Goal: Task Accomplishment & Management: Manage account settings

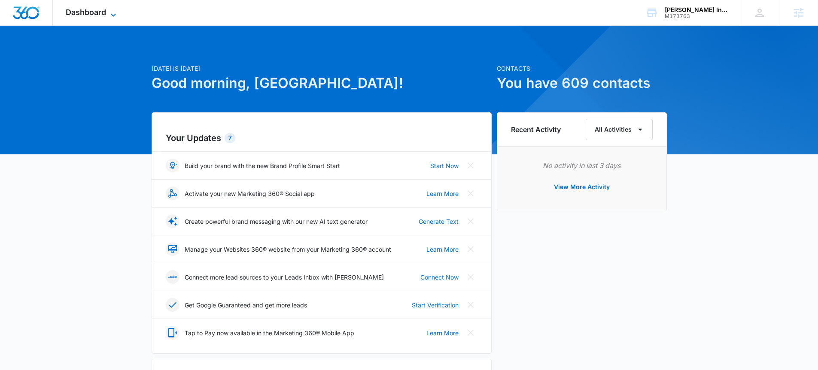
click at [70, 12] on span "Dashboard" at bounding box center [86, 12] width 40 height 9
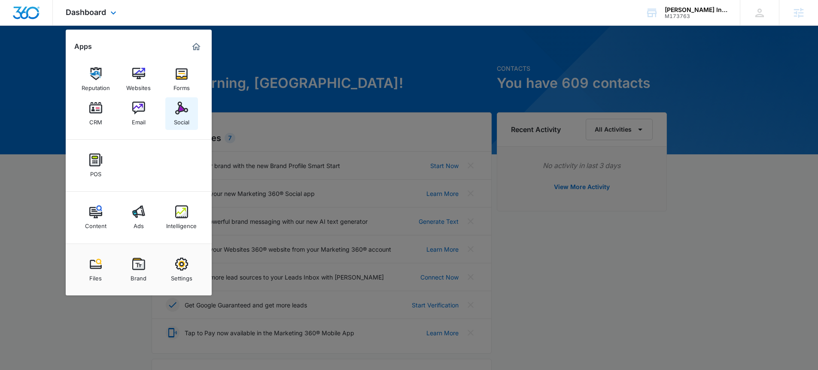
click at [183, 124] on div "Social" at bounding box center [181, 120] width 15 height 11
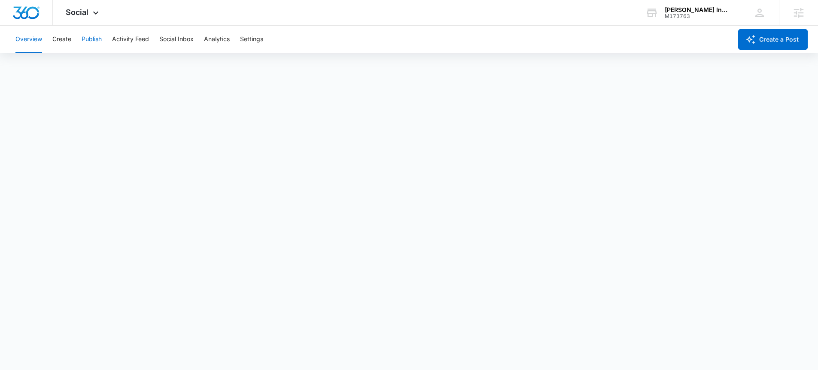
click at [85, 38] on button "Publish" at bounding box center [92, 39] width 20 height 27
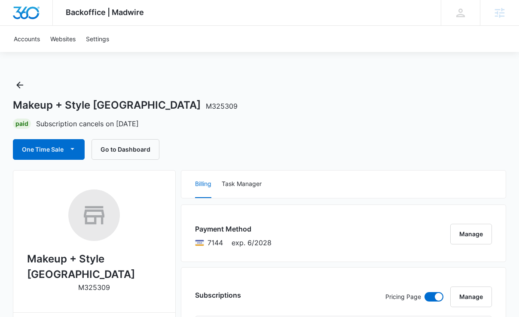
scroll to position [2, 0]
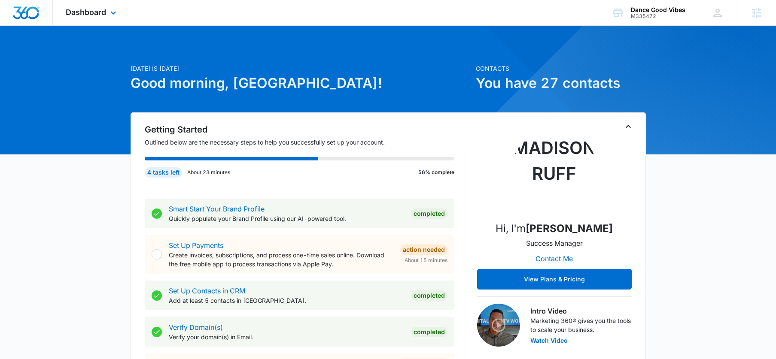
click at [103, 17] on div "Dashboard Apps Reputation Websites Forms CRM Email Social POS Content Ads Intel…" at bounding box center [92, 12] width 79 height 25
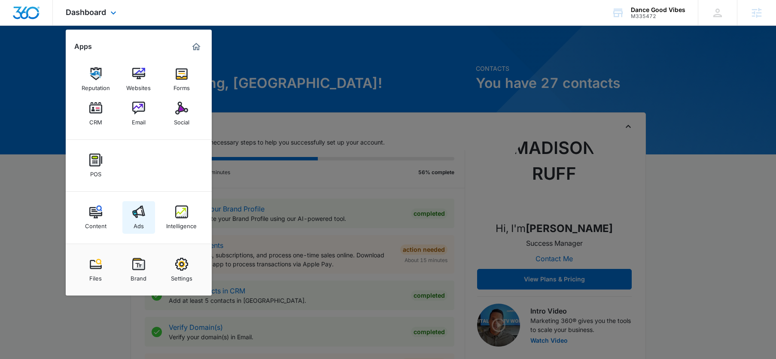
click at [148, 219] on link "Ads" at bounding box center [138, 217] width 33 height 33
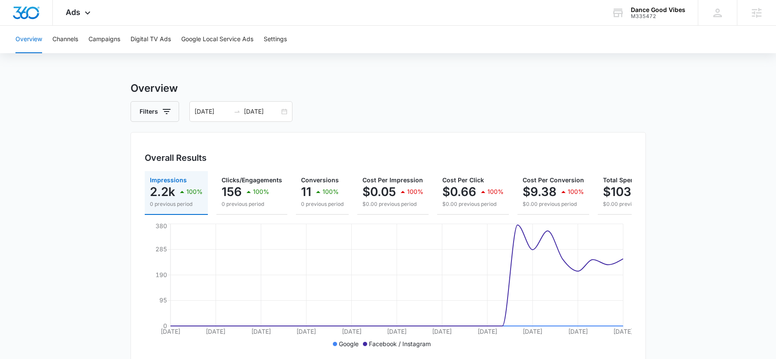
drag, startPoint x: 325, startPoint y: 117, endPoint x: 313, endPoint y: 111, distance: 13.1
click at [325, 116] on div "Filters 09/07/2025 10/07/2025" at bounding box center [388, 111] width 515 height 21
click at [119, 37] on button "Campaigns" at bounding box center [104, 39] width 32 height 27
click at [73, 21] on div "Ads Apps Reputation Websites Forms CRM Email Social POS Content Ads Intelligenc…" at bounding box center [79, 12] width 53 height 25
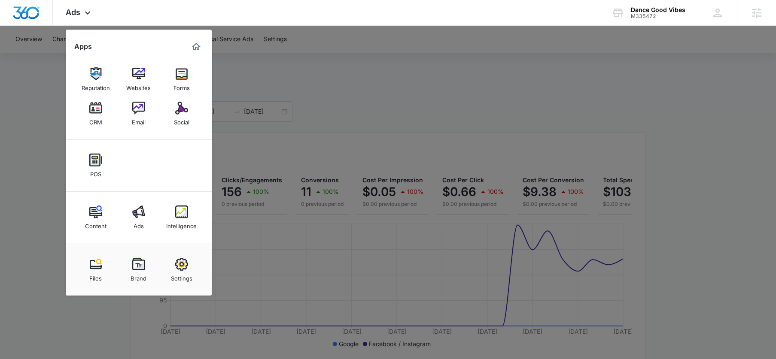
click at [496, 106] on div at bounding box center [388, 179] width 776 height 359
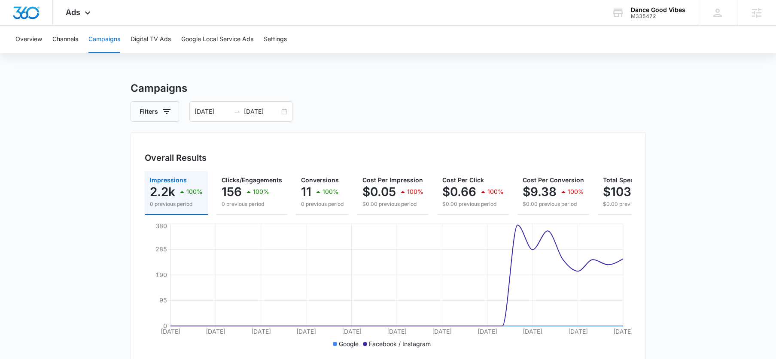
click at [327, 87] on h3 "Campaigns" at bounding box center [388, 88] width 515 height 15
click at [88, 18] on div "Ads Apps Reputation Websites Forms CRM Email Social POS Content Ads Intelligenc…" at bounding box center [79, 12] width 53 height 25
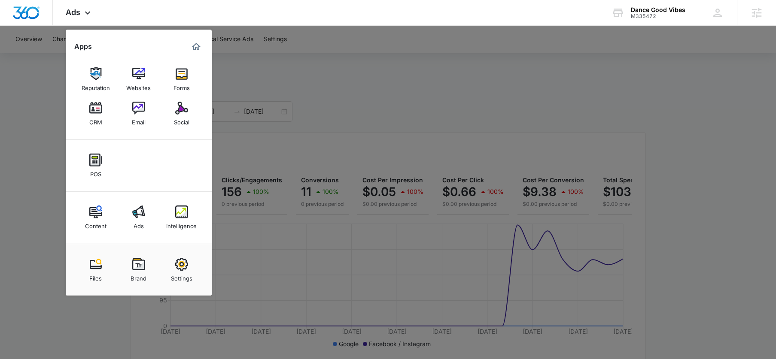
click at [348, 116] on div at bounding box center [388, 179] width 776 height 359
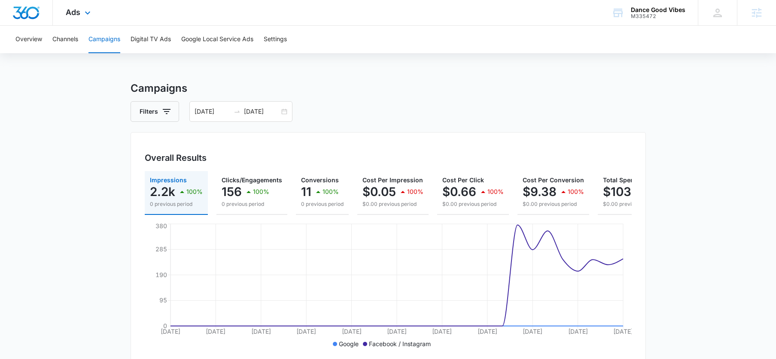
click at [90, 7] on div "Ads Apps Reputation Websites Forms CRM Email Social POS Content Ads Intelligenc…" at bounding box center [79, 12] width 53 height 25
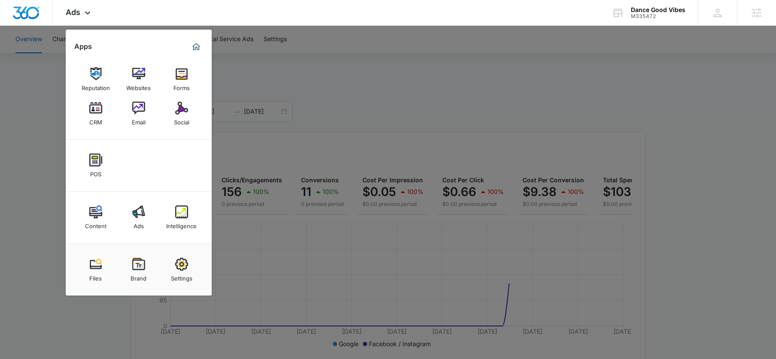
click at [262, 94] on div at bounding box center [388, 179] width 776 height 359
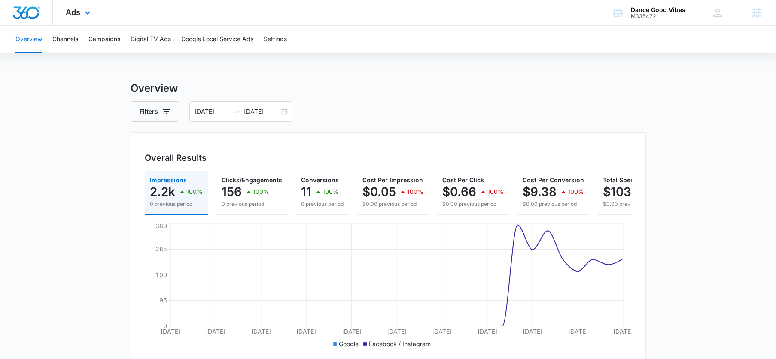
click at [75, 5] on div "Ads Apps Reputation Websites Forms CRM Email Social POS Content Ads Intelligenc…" at bounding box center [79, 12] width 53 height 25
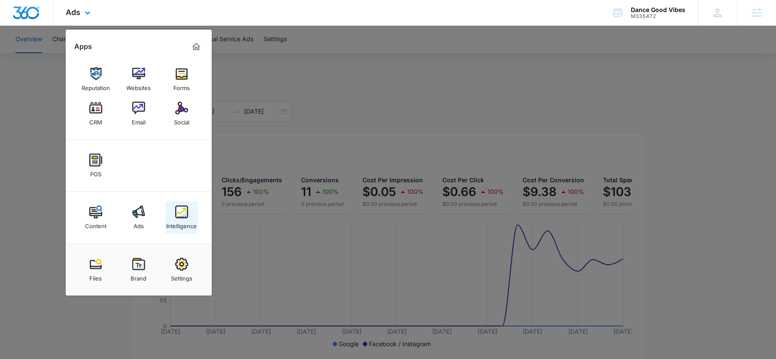
click at [173, 214] on link "Intelligence" at bounding box center [181, 217] width 33 height 33
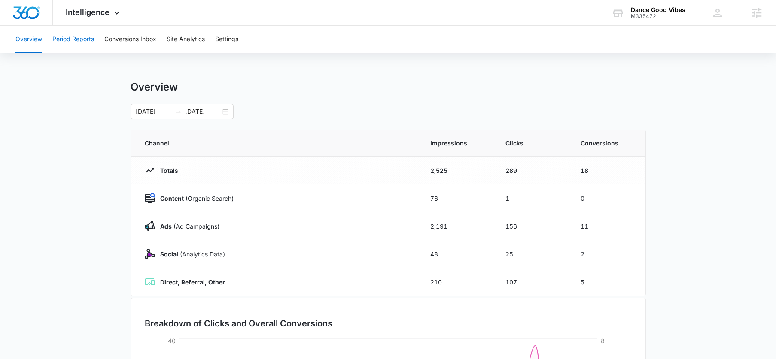
click at [92, 40] on button "Period Reports" at bounding box center [73, 39] width 42 height 27
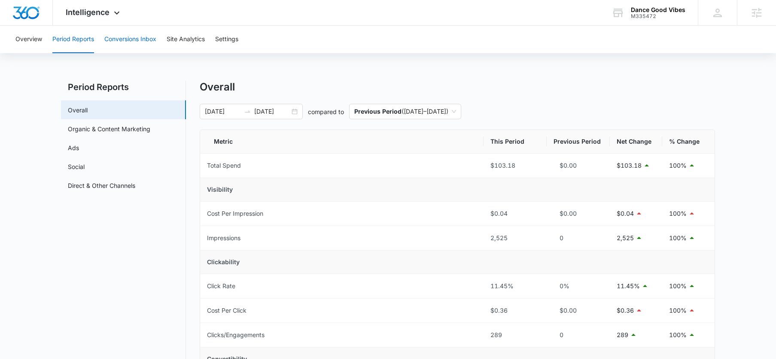
click at [140, 40] on button "Conversions Inbox" at bounding box center [130, 39] width 52 height 27
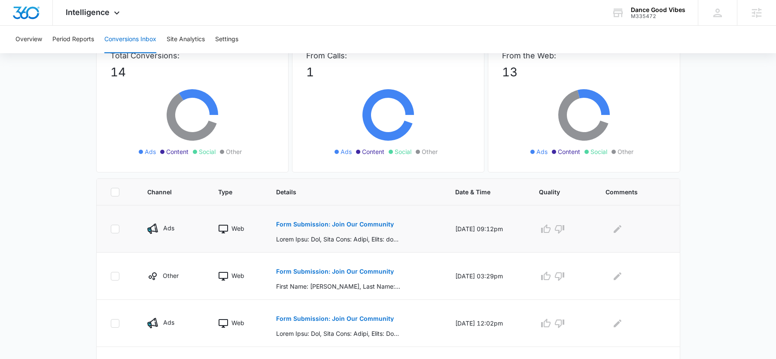
scroll to position [66, 0]
click at [329, 220] on button "Form Submission: Join Our Community" at bounding box center [335, 223] width 118 height 21
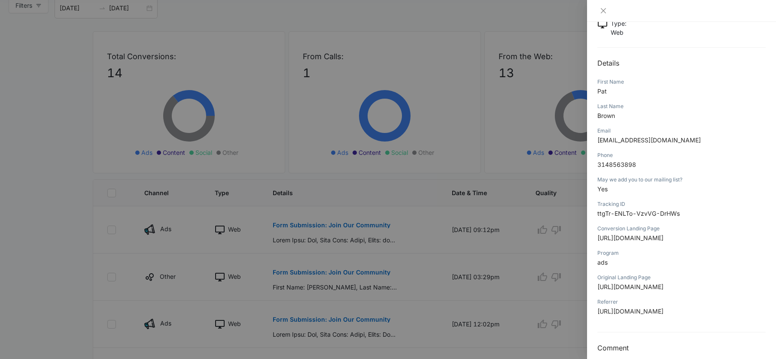
scroll to position [117, 0]
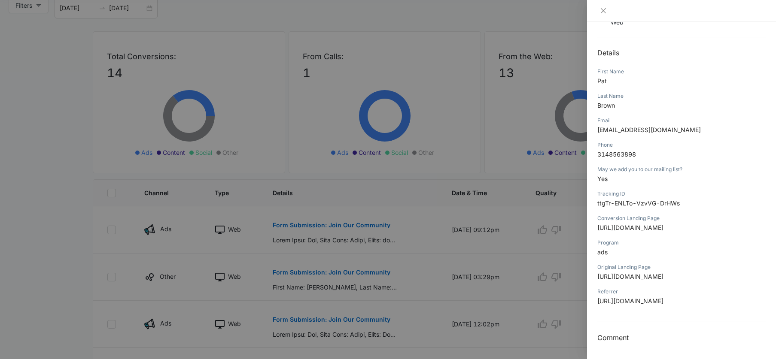
click at [452, 208] on div at bounding box center [388, 179] width 776 height 359
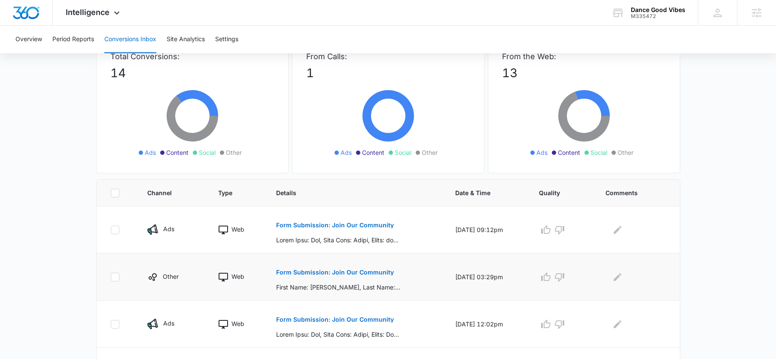
click at [361, 268] on button "Form Submission: Join Our Community" at bounding box center [335, 272] width 118 height 21
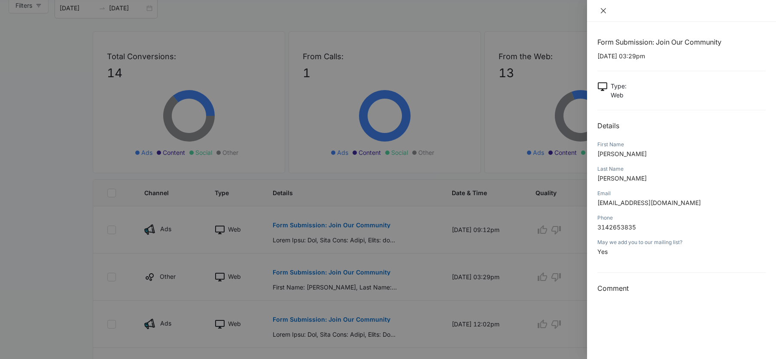
click at [604, 12] on icon "close" at bounding box center [603, 10] width 5 height 5
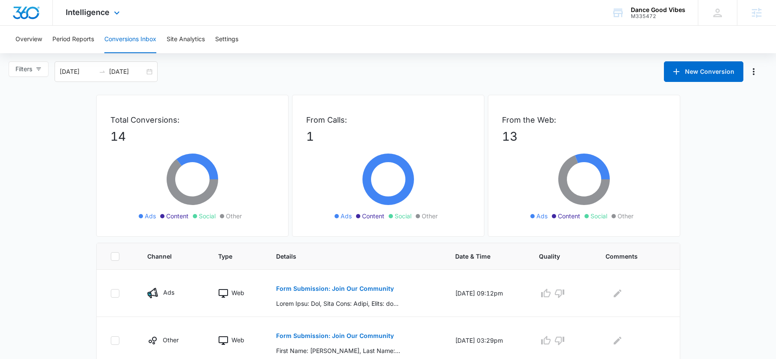
scroll to position [0, 0]
click at [108, 20] on div "Intelligence Apps Reputation Websites Forms CRM Email Social POS Content Ads In…" at bounding box center [94, 12] width 82 height 25
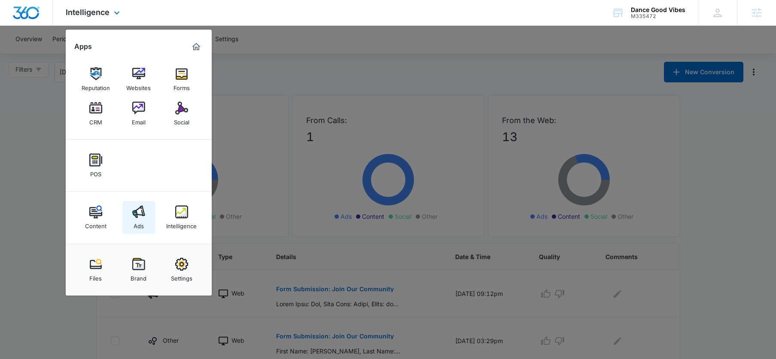
click at [131, 213] on link "Ads" at bounding box center [138, 217] width 33 height 33
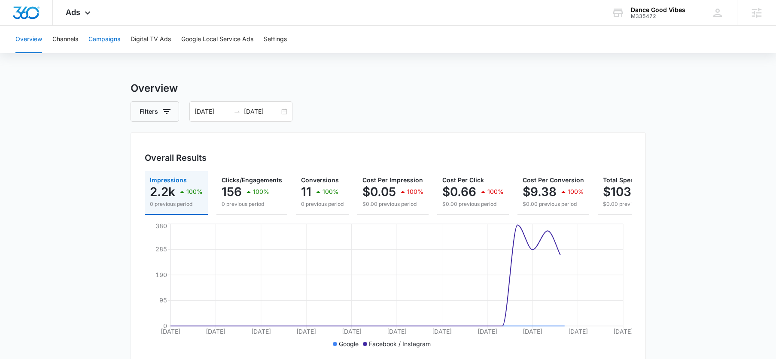
click at [112, 41] on button "Campaigns" at bounding box center [104, 39] width 32 height 27
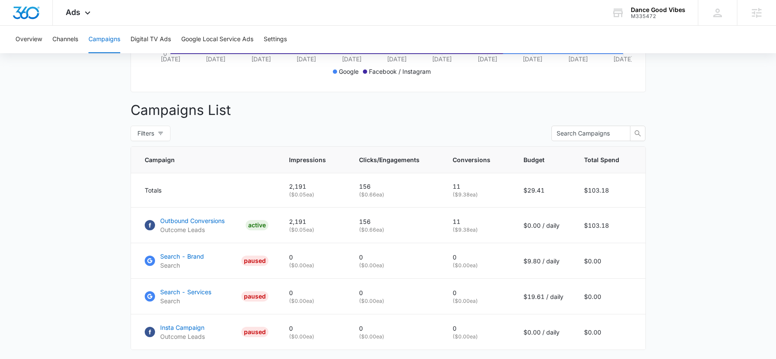
scroll to position [274, 0]
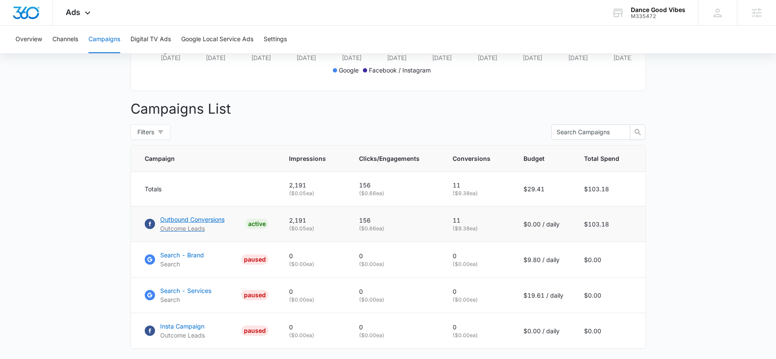
click at [205, 224] on p "Outbound Conversions" at bounding box center [192, 219] width 64 height 9
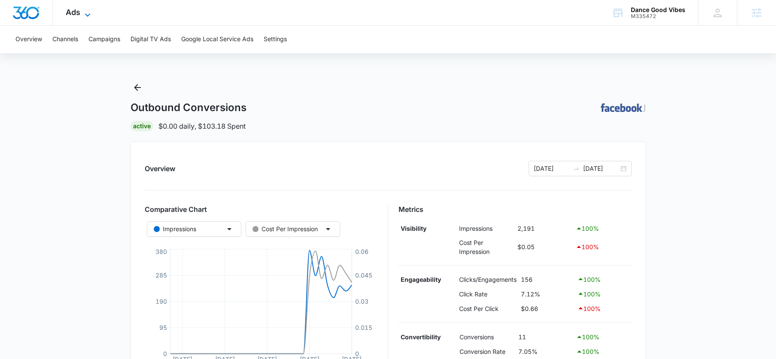
click at [83, 13] on icon at bounding box center [87, 15] width 10 height 10
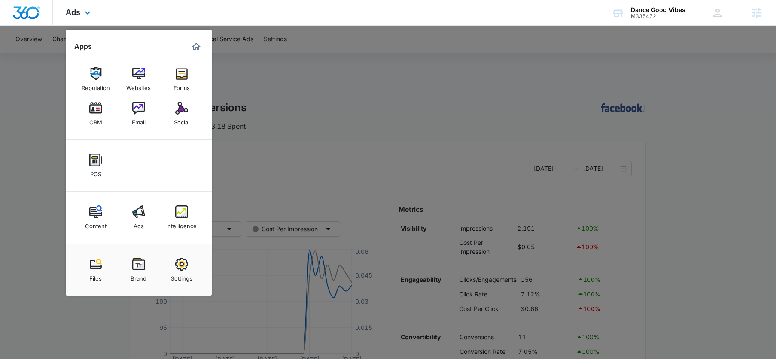
click at [142, 134] on div "Reputation Websites Forms CRM Email Social" at bounding box center [139, 97] width 146 height 86
click at [141, 118] on div "Email" at bounding box center [139, 120] width 14 height 11
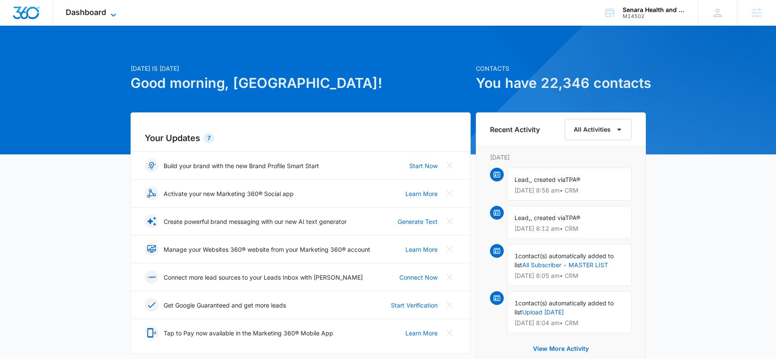
click at [104, 15] on span "Dashboard" at bounding box center [86, 12] width 40 height 9
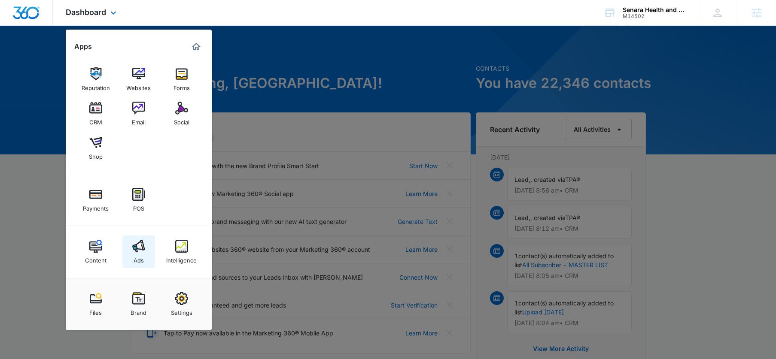
click at [138, 243] on img at bounding box center [138, 246] width 13 height 13
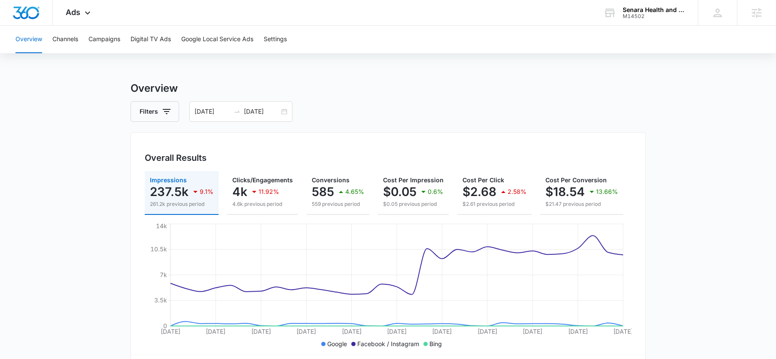
click at [354, 95] on h3 "Overview" at bounding box center [388, 88] width 515 height 15
click at [282, 110] on div "09/07/2025 10/07/2025" at bounding box center [240, 111] width 103 height 21
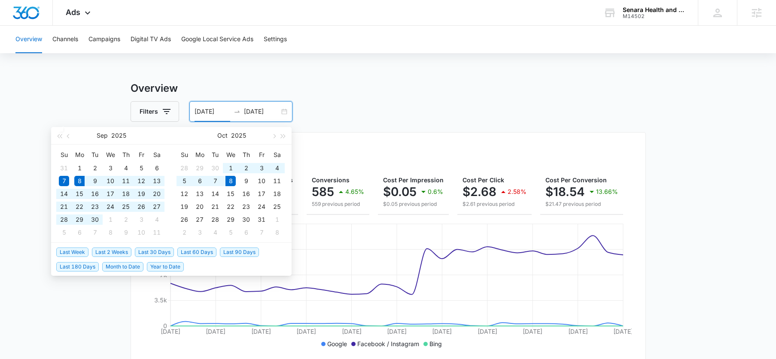
click at [146, 252] on span "Last 30 Days" at bounding box center [154, 252] width 39 height 9
type input "09/08/2025"
type input "10/08/2025"
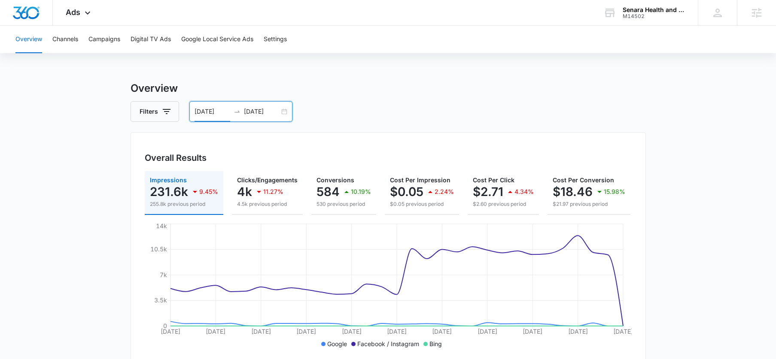
click at [349, 133] on div "Overall Results Impressions 231.6k 9.45% 255.8k previous period Clicks/Engageme…" at bounding box center [388, 248] width 515 height 233
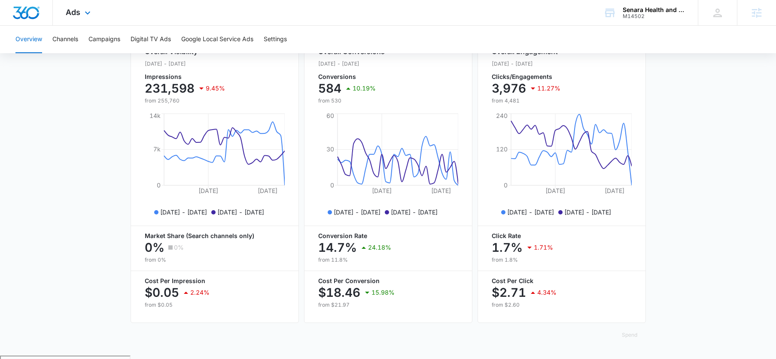
scroll to position [344, 0]
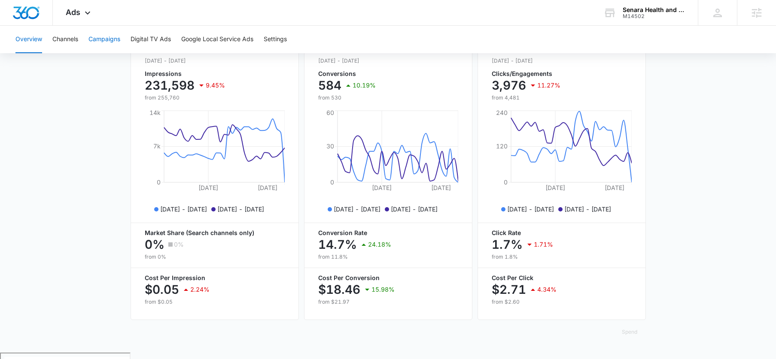
click at [103, 33] on button "Campaigns" at bounding box center [104, 39] width 32 height 27
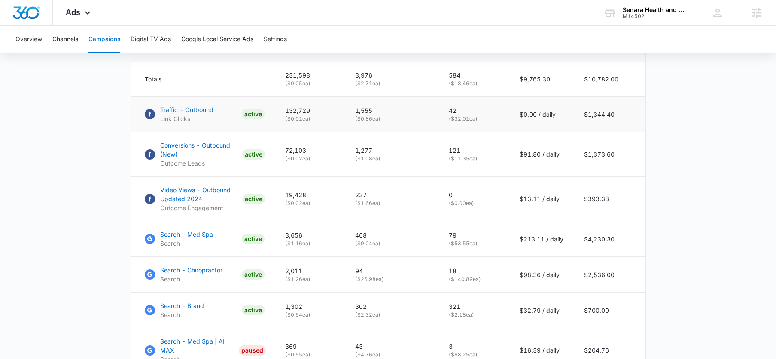
scroll to position [383, 0]
click at [198, 121] on p "Link Clicks" at bounding box center [186, 119] width 53 height 9
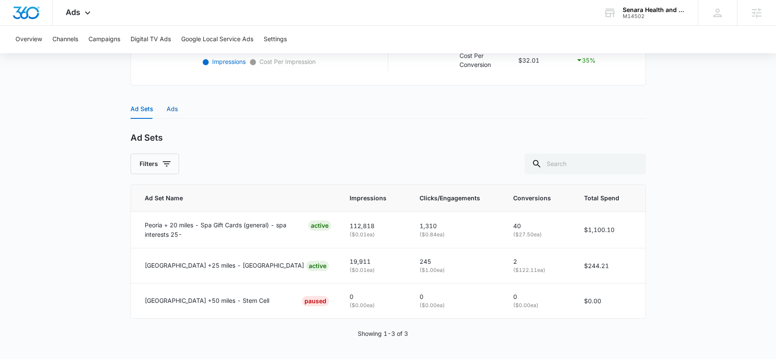
click at [173, 109] on div "Ads" at bounding box center [172, 108] width 11 height 9
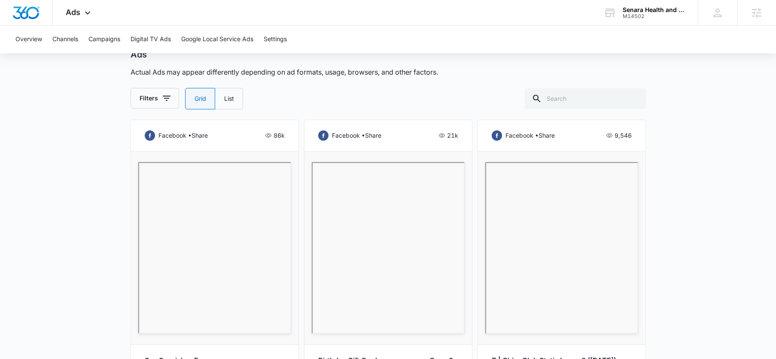
scroll to position [335, 0]
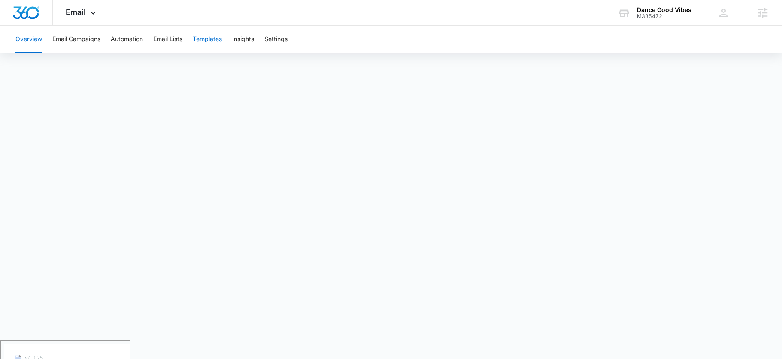
click at [216, 41] on button "Templates" at bounding box center [207, 39] width 29 height 27
click at [656, 16] on div "M14502" at bounding box center [660, 16] width 63 height 6
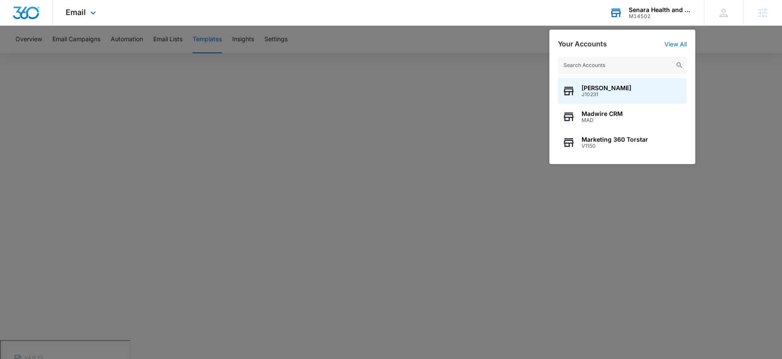
click at [641, 61] on input "text" at bounding box center [622, 65] width 129 height 17
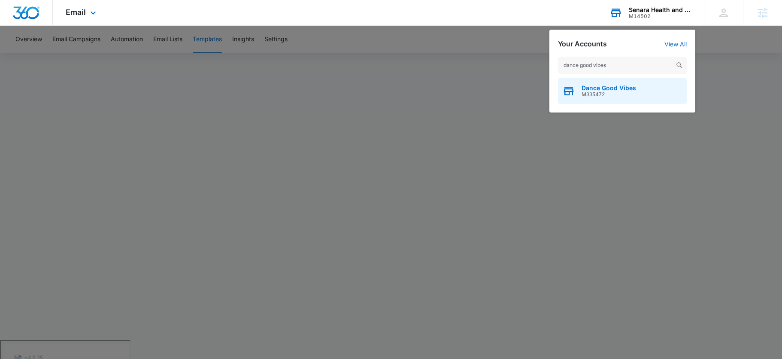
type input "dance good vibes"
click at [638, 96] on div "Dance Good Vibes M335472" at bounding box center [622, 91] width 129 height 26
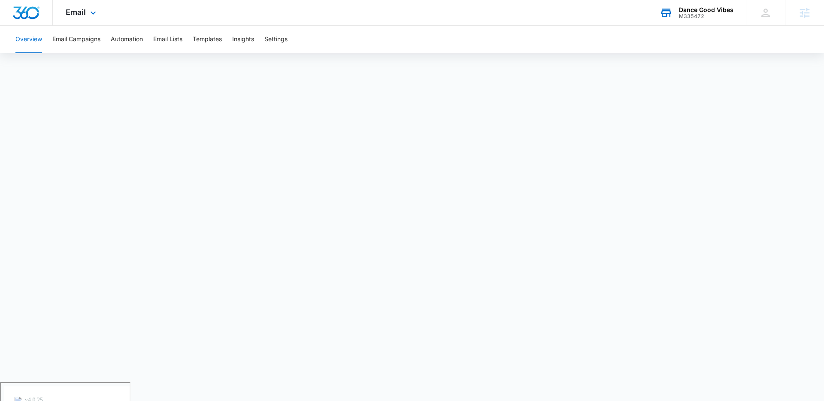
click at [75, 17] on div "Email Apps Reputation Websites Forms CRM Email Social POS Content Ads Intellige…" at bounding box center [82, 12] width 58 height 25
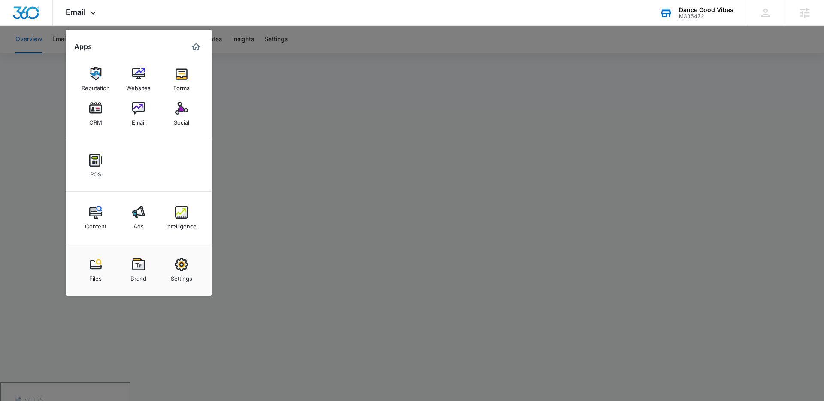
click at [253, 56] on div at bounding box center [412, 200] width 824 height 401
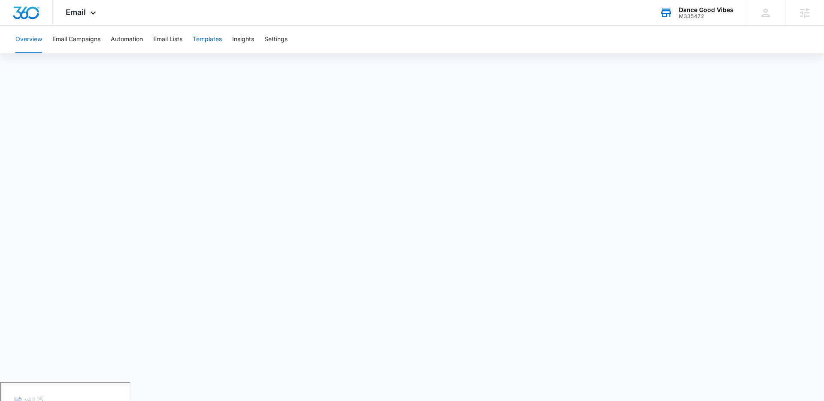
click at [219, 46] on button "Templates" at bounding box center [207, 39] width 29 height 27
click at [96, 20] on div "Email Apps Reputation Websites Forms CRM Email Social POS Content Ads Intellige…" at bounding box center [82, 12] width 58 height 25
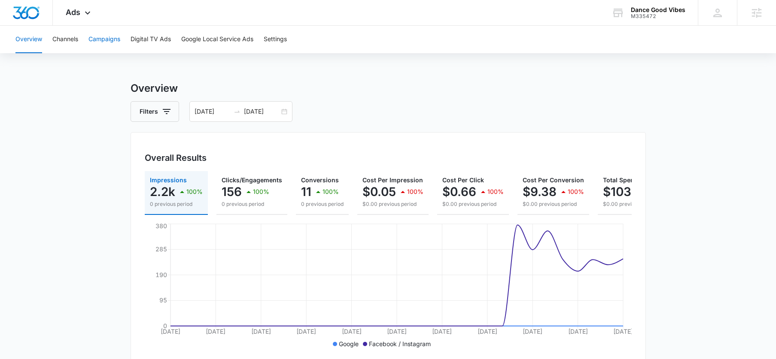
click at [112, 44] on button "Campaigns" at bounding box center [104, 39] width 32 height 27
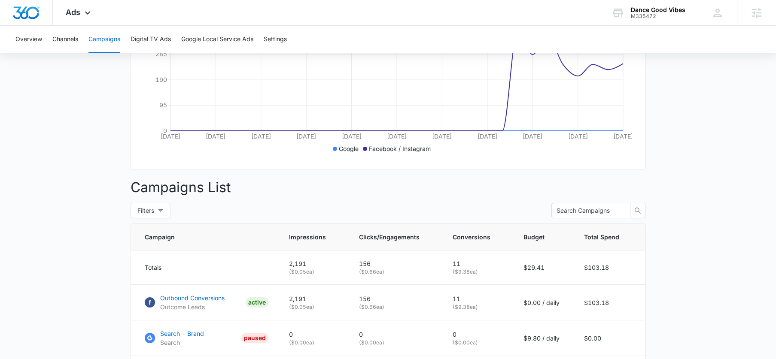
scroll to position [202, 0]
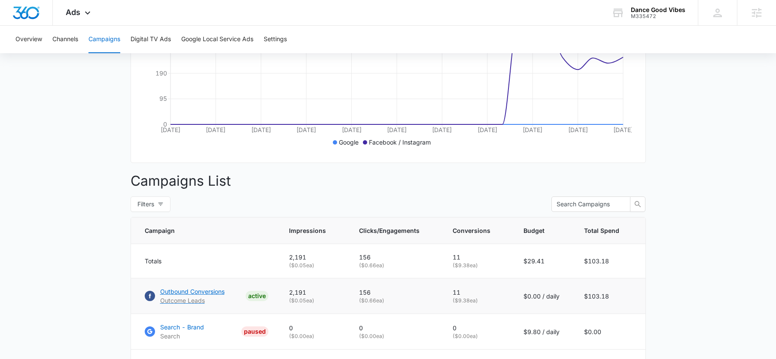
click at [206, 296] on p "Outbound Conversions" at bounding box center [192, 291] width 64 height 9
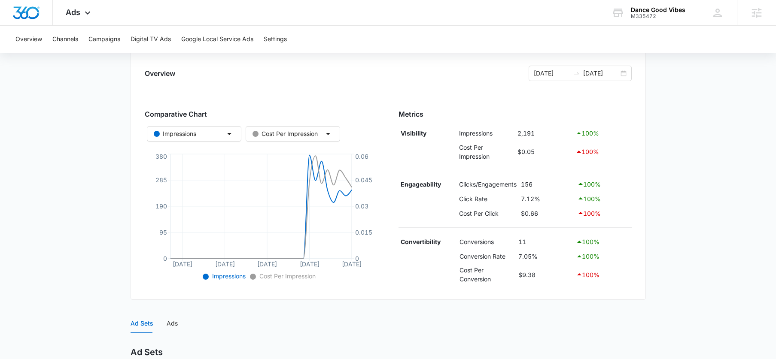
scroll to position [238, 0]
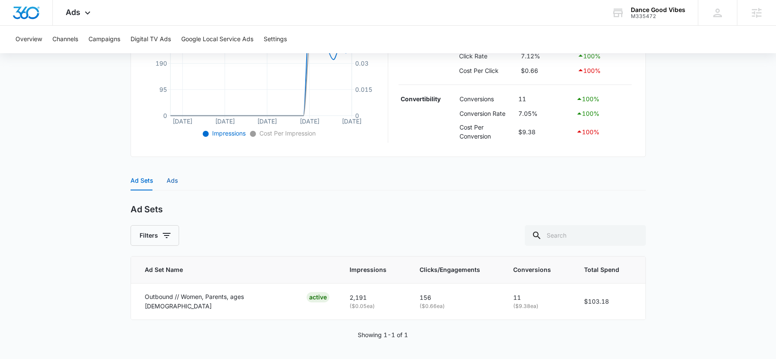
click at [167, 185] on div "Ads" at bounding box center [172, 180] width 11 height 9
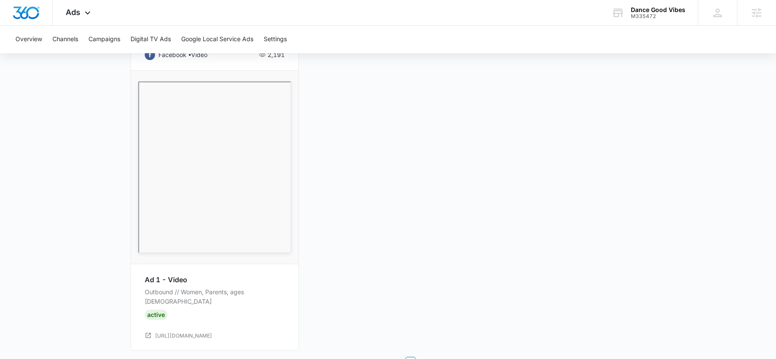
scroll to position [489, 0]
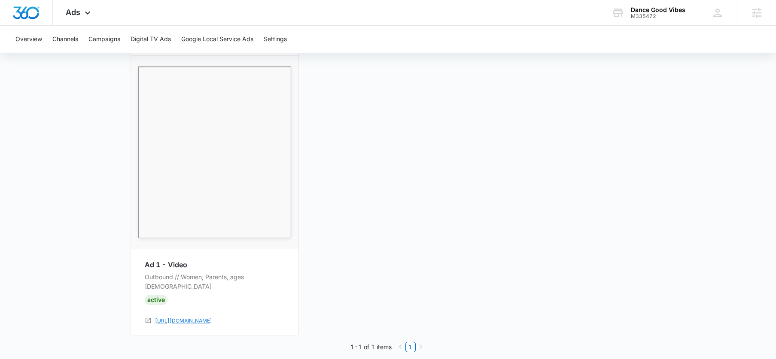
click at [210, 317] on link "[URL][DOMAIN_NAME]" at bounding box center [183, 321] width 57 height 8
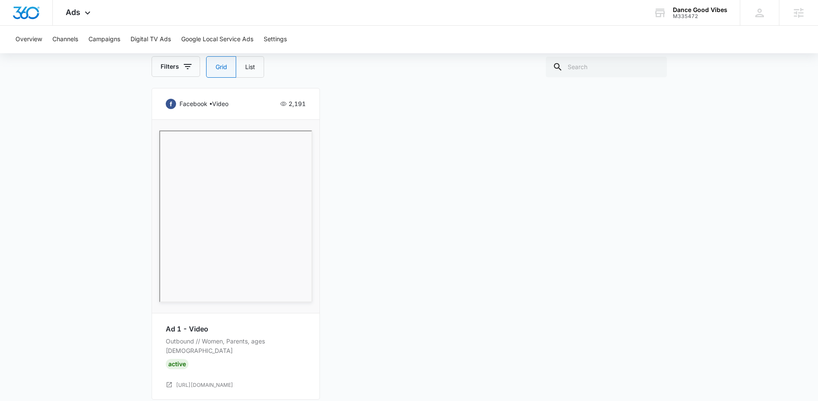
scroll to position [425, 0]
click at [229, 359] on link "https://dancegoodvibes.com/join-now" at bounding box center [204, 385] width 57 height 8
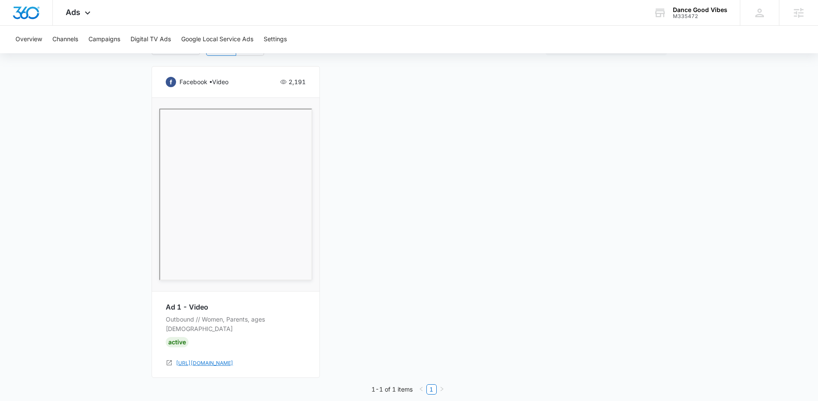
scroll to position [447, 0]
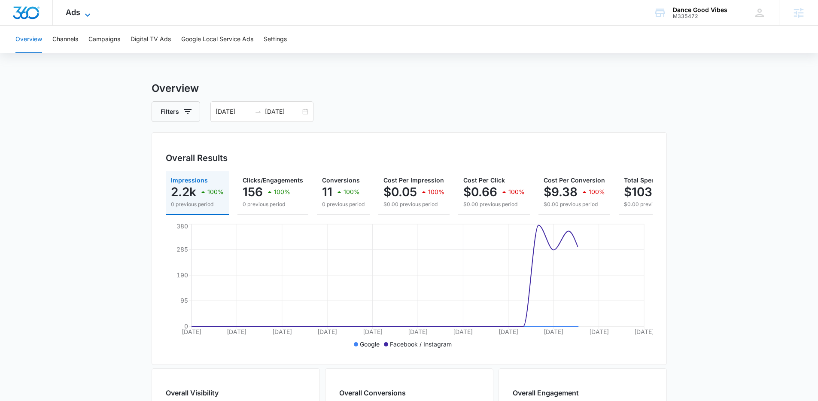
click at [70, 11] on span "Ads" at bounding box center [73, 12] width 15 height 9
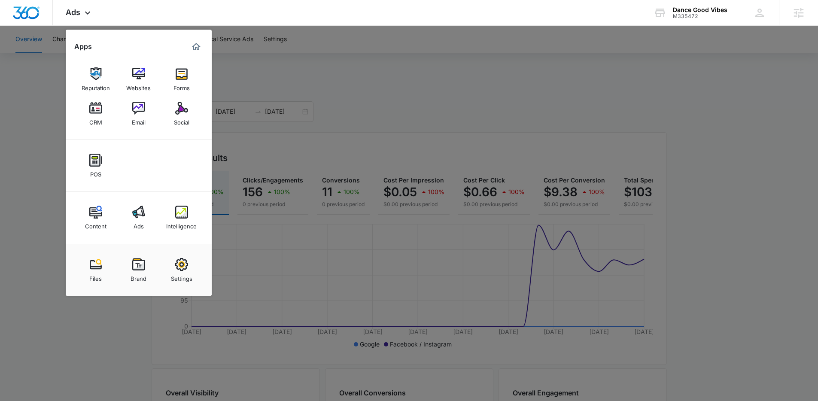
click at [328, 74] on div at bounding box center [409, 200] width 818 height 401
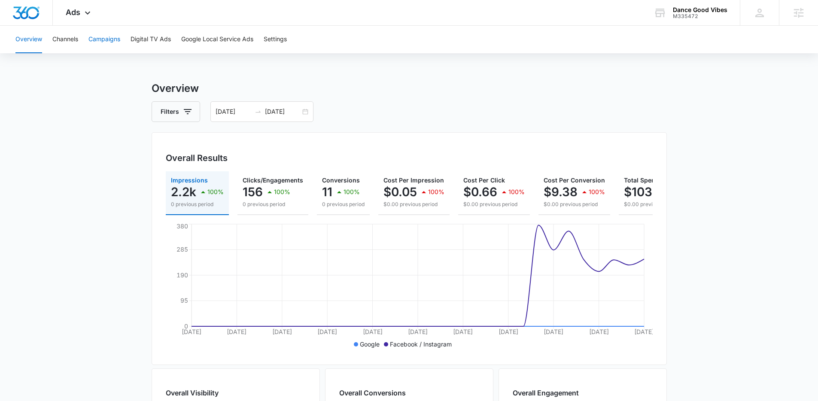
click at [107, 43] on button "Campaigns" at bounding box center [104, 39] width 32 height 27
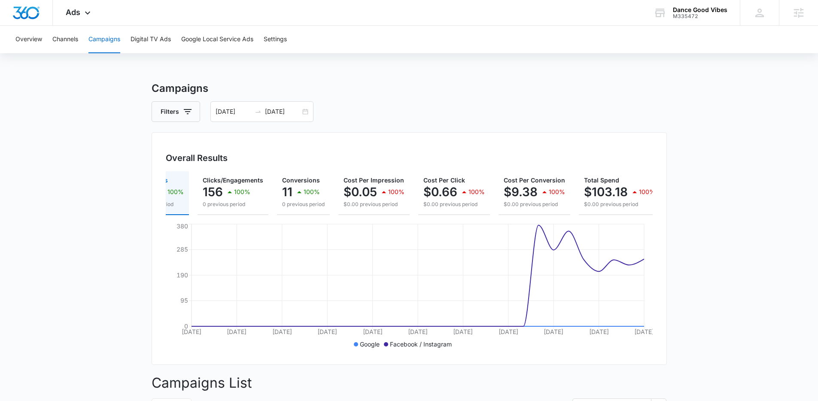
scroll to position [0, 52]
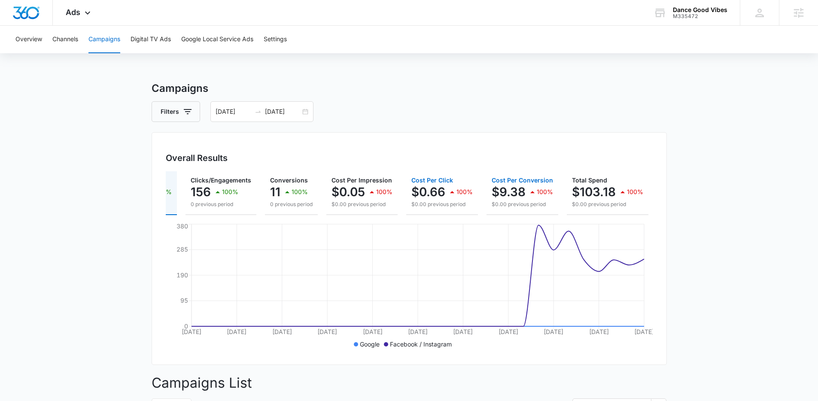
drag, startPoint x: 543, startPoint y: 214, endPoint x: 427, endPoint y: 213, distance: 115.9
click at [434, 213] on div "Impressions 2.2k 100% 0 previous period Clicks/Engagements 156 100% 0 previous …" at bounding box center [409, 193] width 487 height 44
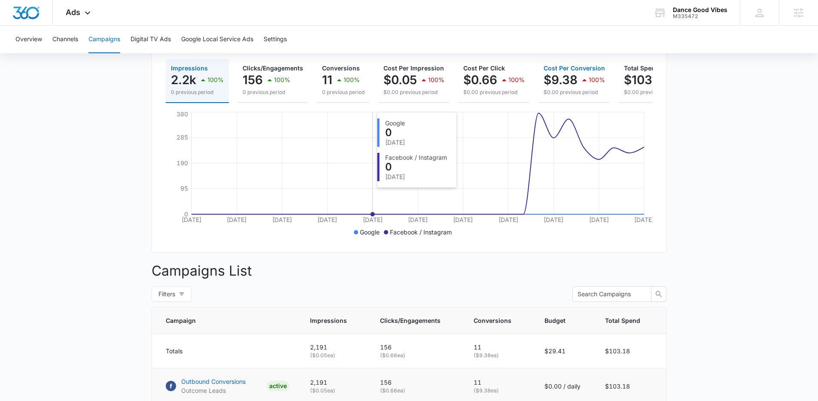
scroll to position [119, 0]
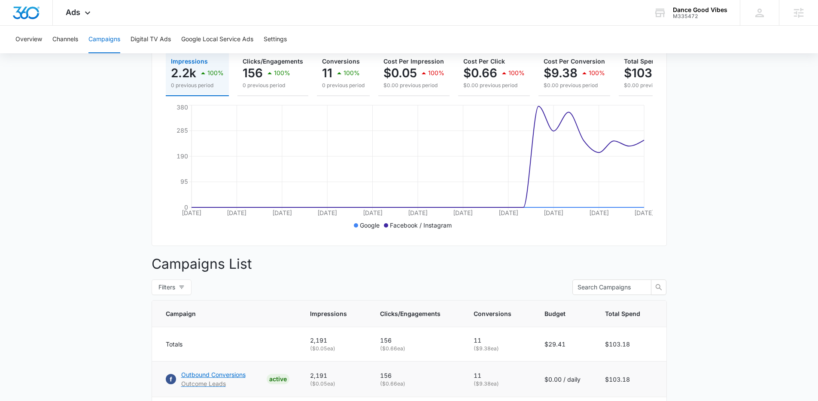
click at [207, 379] on p "Outbound Conversions" at bounding box center [213, 374] width 64 height 9
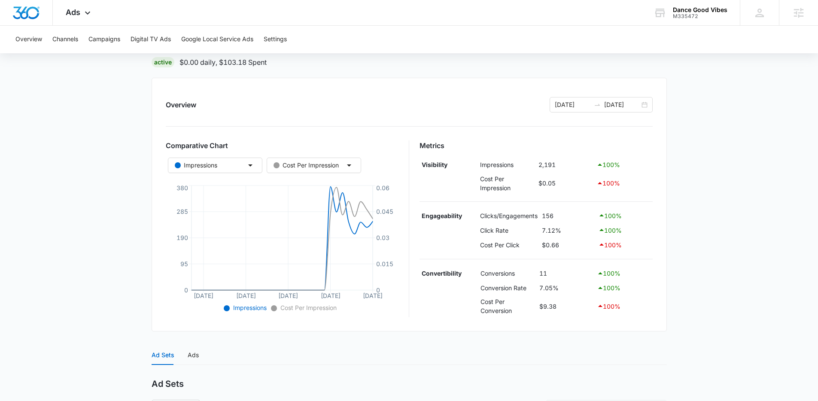
scroll to position [64, 0]
drag, startPoint x: 575, startPoint y: 228, endPoint x: 540, endPoint y: 228, distance: 34.4
click at [540, 228] on td "7.12%" at bounding box center [568, 229] width 56 height 15
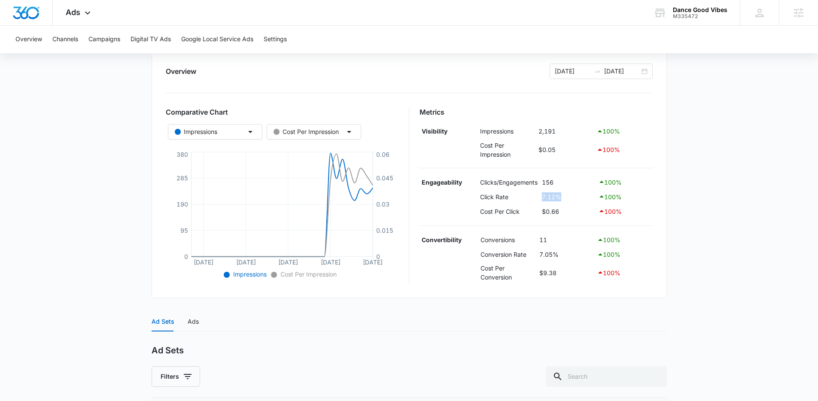
scroll to position [103, 0]
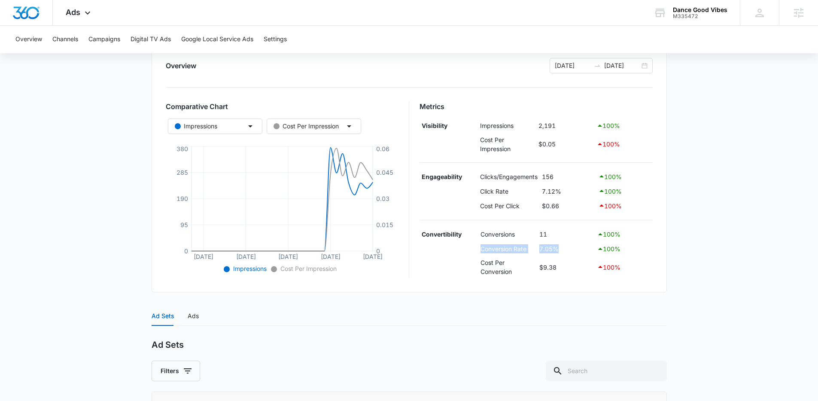
drag, startPoint x: 562, startPoint y: 249, endPoint x: 524, endPoint y: 244, distance: 38.5
click at [524, 244] on tr "Conversion Rate 7.05% 100 %" at bounding box center [535, 249] width 233 height 15
click at [535, 244] on td "Conversion Rate" at bounding box center [507, 249] width 58 height 15
drag, startPoint x: 575, startPoint y: 250, endPoint x: 529, endPoint y: 246, distance: 45.6
click at [529, 246] on tr "Conversion Rate 7.05% 100 %" at bounding box center [535, 249] width 233 height 15
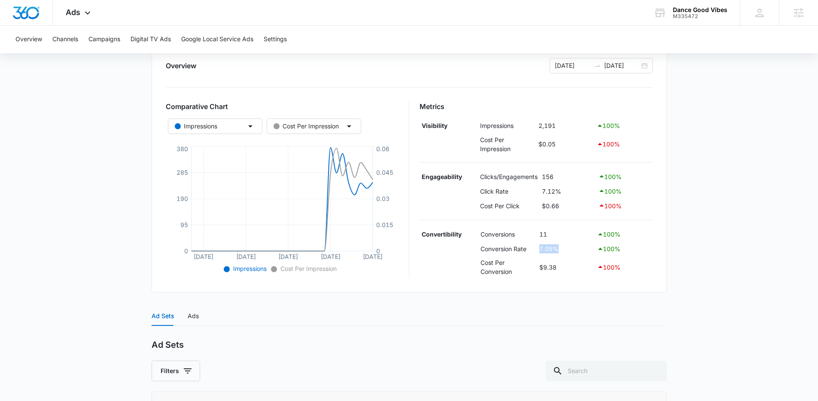
click at [565, 254] on td "7.05%" at bounding box center [566, 249] width 58 height 15
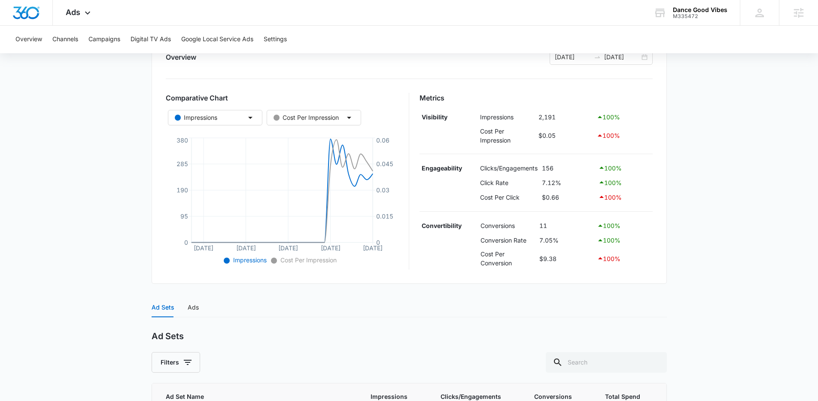
scroll to position [159, 0]
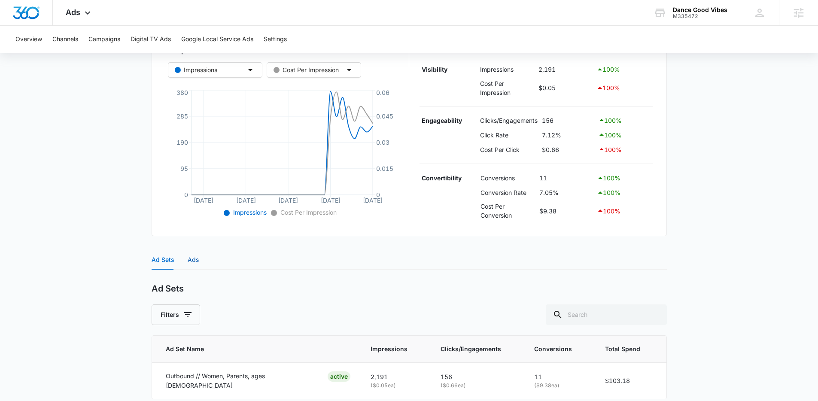
click at [197, 256] on div "Ads" at bounding box center [193, 259] width 11 height 9
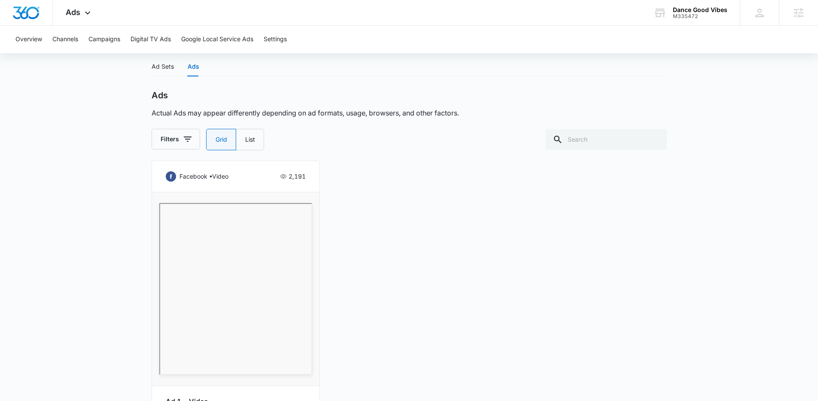
scroll to position [349, 0]
drag, startPoint x: 308, startPoint y: 178, endPoint x: 284, endPoint y: 179, distance: 24.1
click at [284, 179] on div "facebook • video 2,191 Ad 1 - Video Outbound // Women, Parents, ages 25-55 Acti…" at bounding box center [236, 320] width 168 height 312
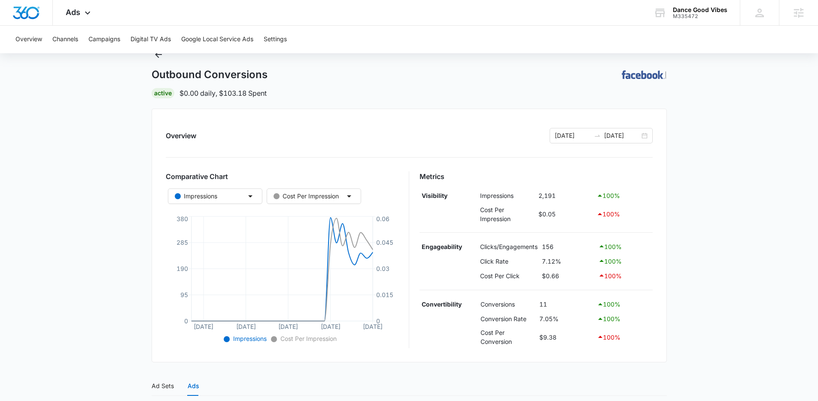
scroll to position [0, 0]
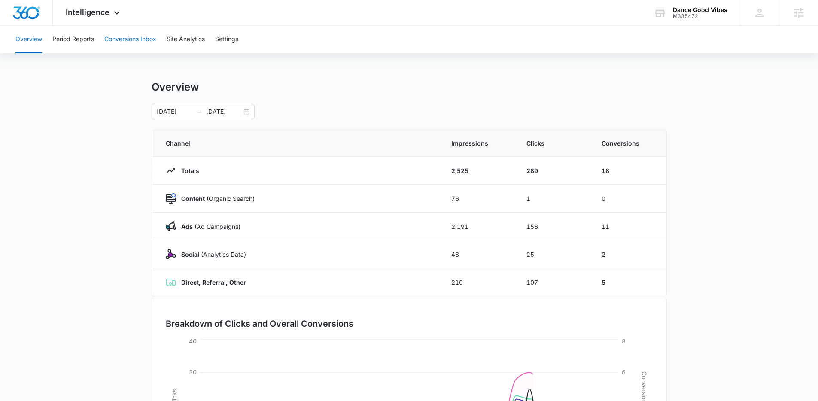
click at [126, 36] on button "Conversions Inbox" at bounding box center [130, 39] width 52 height 27
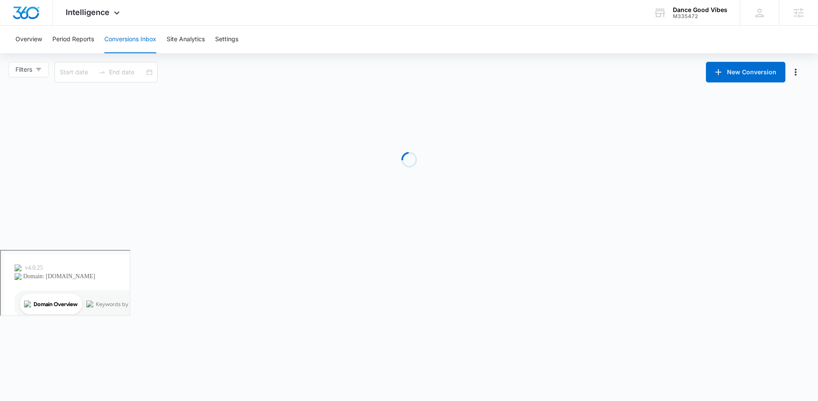
type input "[DATE]"
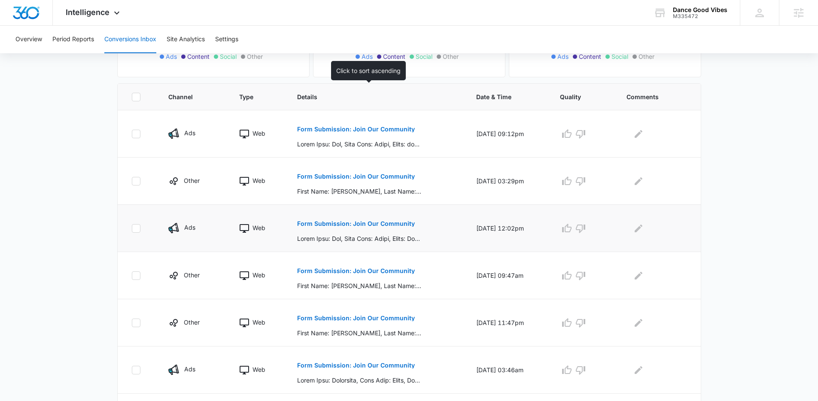
scroll to position [161, 0]
click at [326, 131] on p "Form Submission: Join Our Community" at bounding box center [356, 129] width 118 height 6
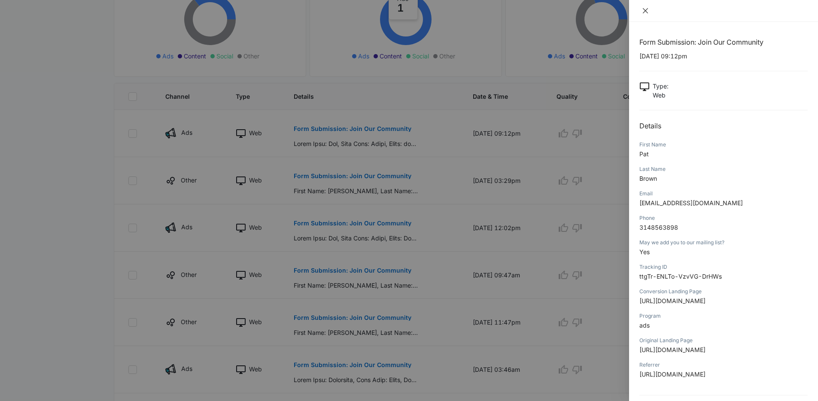
click at [649, 12] on button "Close" at bounding box center [645, 11] width 12 height 8
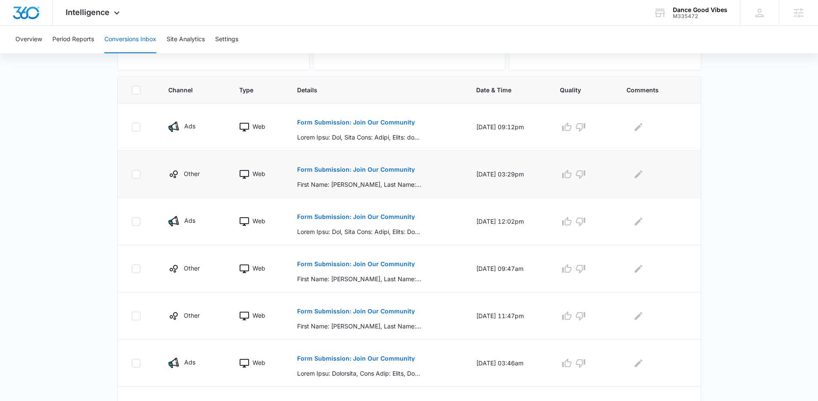
scroll to position [167, 0]
drag, startPoint x: 428, startPoint y: 125, endPoint x: 290, endPoint y: 104, distance: 139.3
click at [290, 104] on td "Form Submission: Join Our Community" at bounding box center [376, 126] width 179 height 47
click at [358, 90] on span "Details" at bounding box center [370, 89] width 146 height 9
click at [366, 94] on th "Details" at bounding box center [376, 89] width 179 height 27
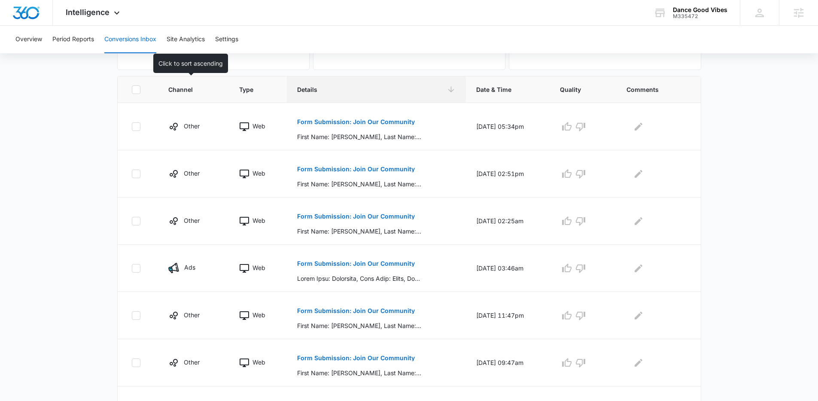
click at [189, 91] on span "Channel" at bounding box center [187, 89] width 38 height 9
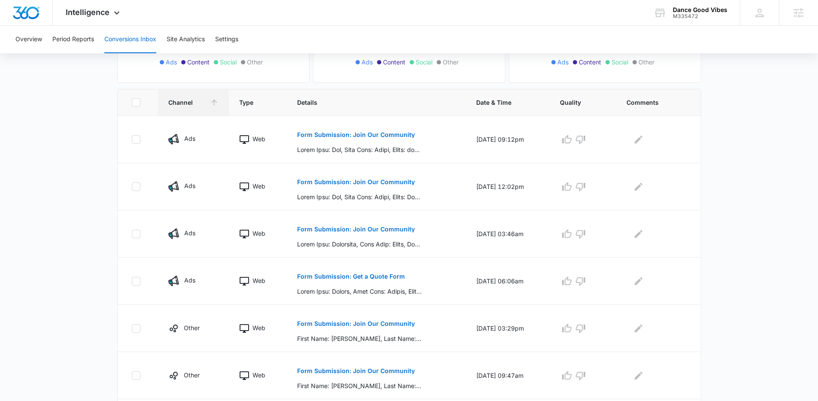
scroll to position [154, 0]
click at [492, 101] on span "Date & Time" at bounding box center [501, 102] width 51 height 9
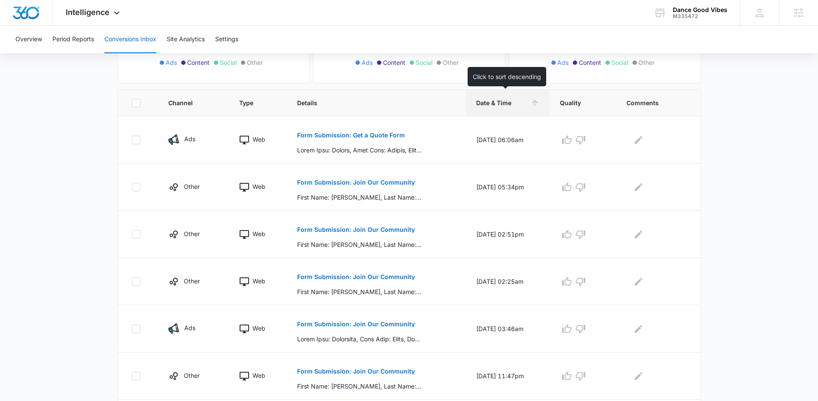
click at [492, 101] on span "Date & Time" at bounding box center [501, 102] width 51 height 9
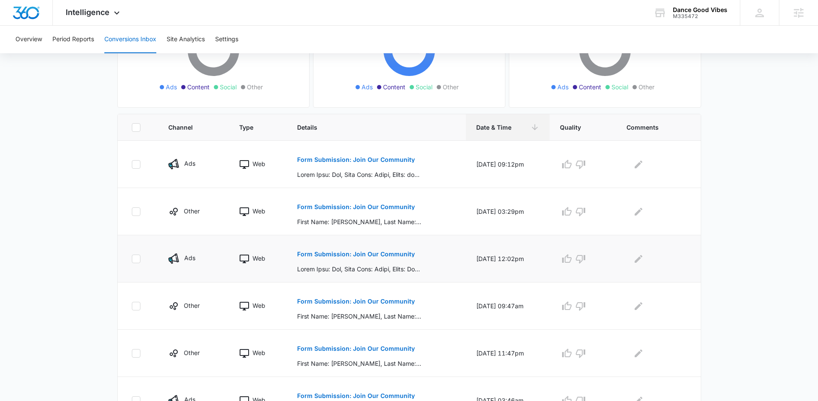
scroll to position [128, 0]
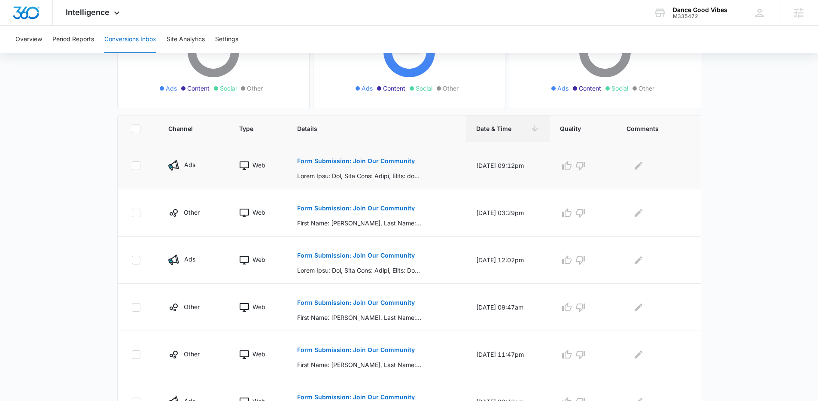
click at [370, 164] on button "Form Submission: Join Our Community" at bounding box center [356, 161] width 118 height 21
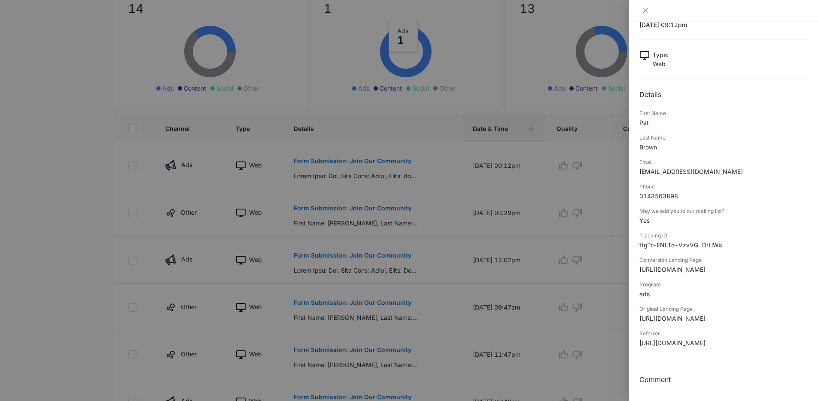
scroll to position [221, 0]
click at [641, 8] on button "Close" at bounding box center [645, 11] width 12 height 8
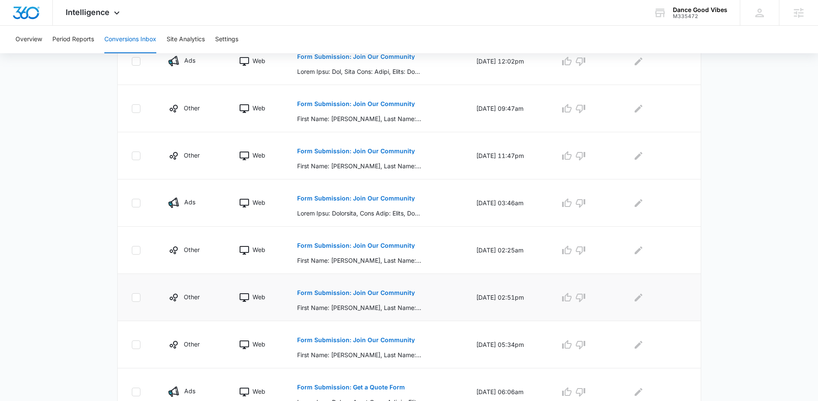
scroll to position [368, 0]
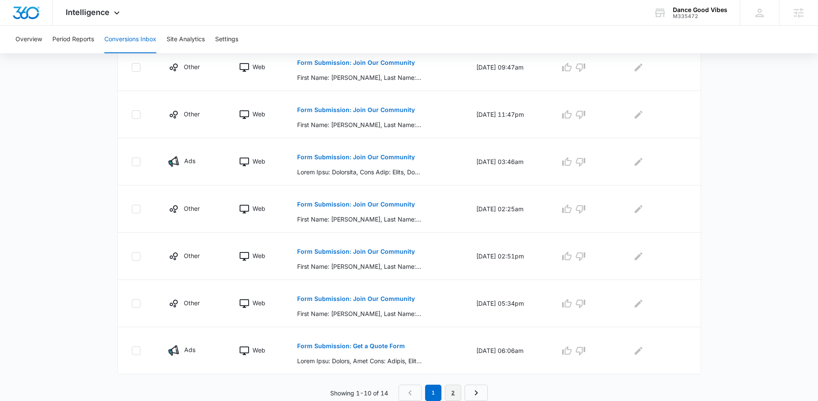
click at [452, 392] on link "2" at bounding box center [453, 393] width 16 height 16
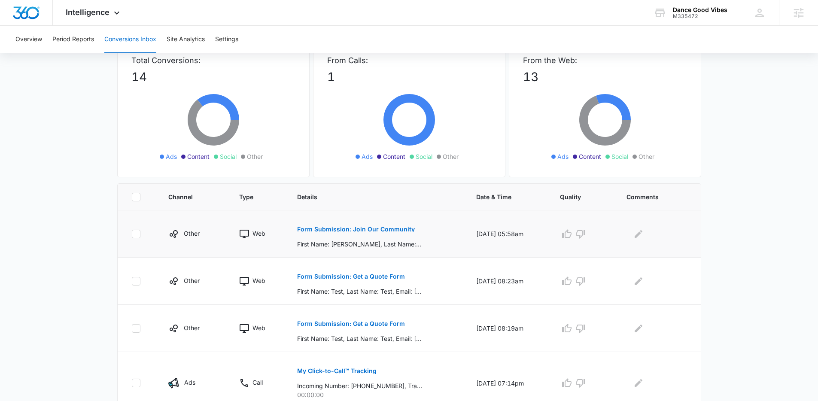
scroll to position [61, 0]
click at [116, 15] on icon at bounding box center [116, 14] width 5 height 3
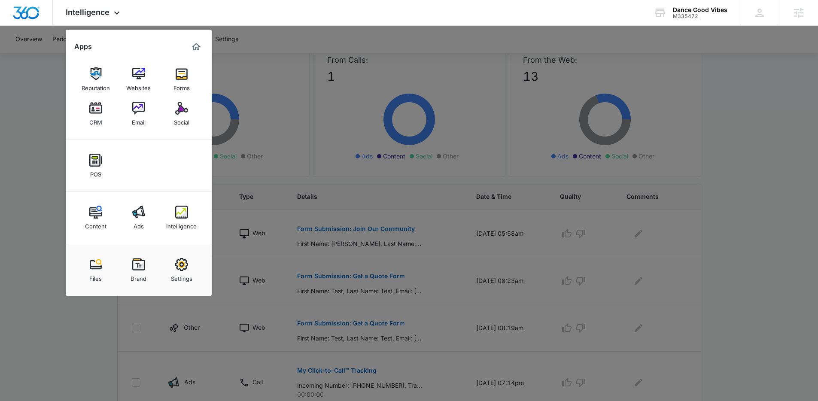
click at [243, 67] on div at bounding box center [409, 200] width 818 height 401
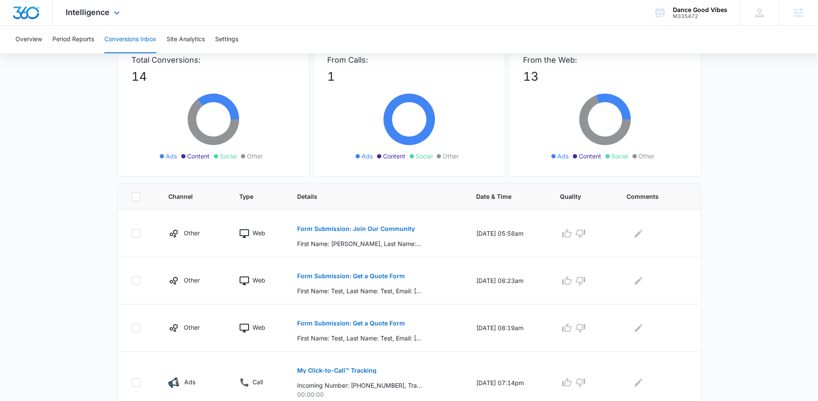
click at [98, 4] on div "Intelligence Apps Reputation Websites Forms CRM Email Social POS Content Ads In…" at bounding box center [94, 12] width 82 height 25
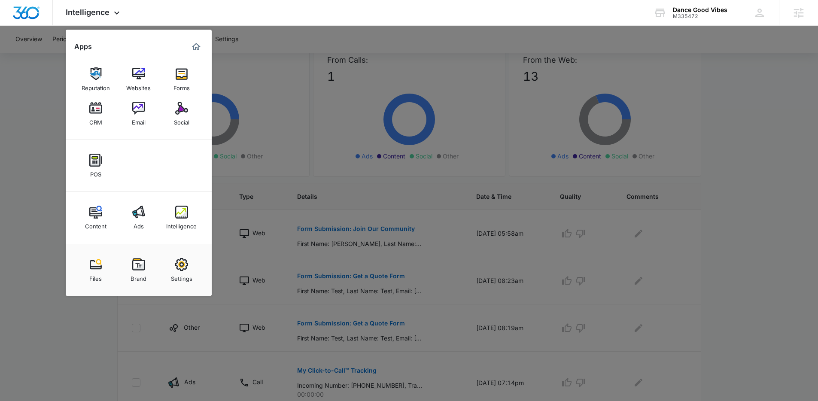
click at [246, 97] on div at bounding box center [409, 200] width 818 height 401
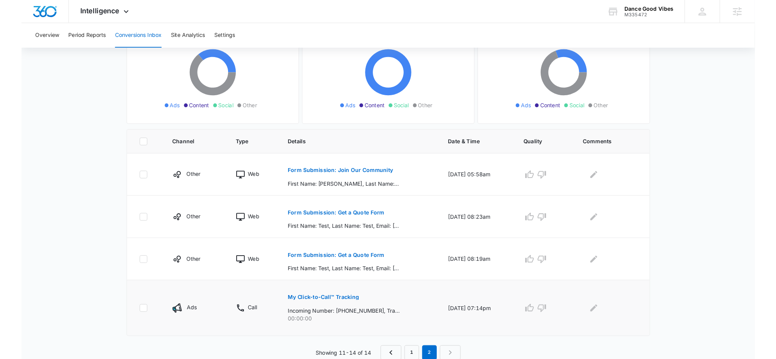
scroll to position [100, 0]
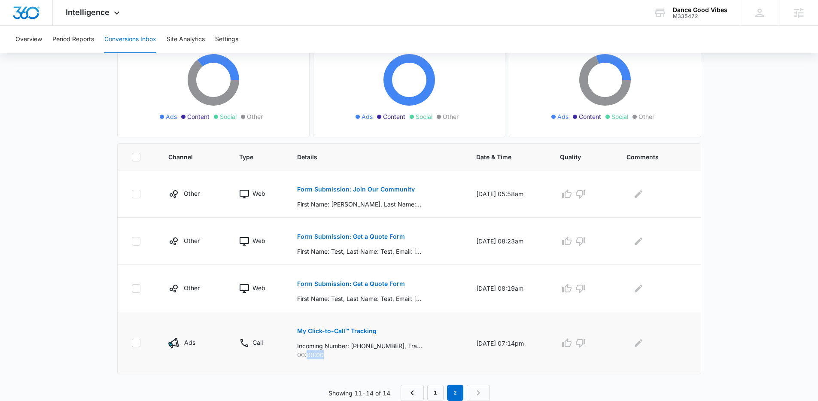
drag, startPoint x: 342, startPoint y: 355, endPoint x: 301, endPoint y: 357, distance: 40.8
click at [301, 357] on p "00:00:00" at bounding box center [376, 354] width 158 height 9
click at [301, 353] on p "00:00:00" at bounding box center [376, 354] width 158 height 9
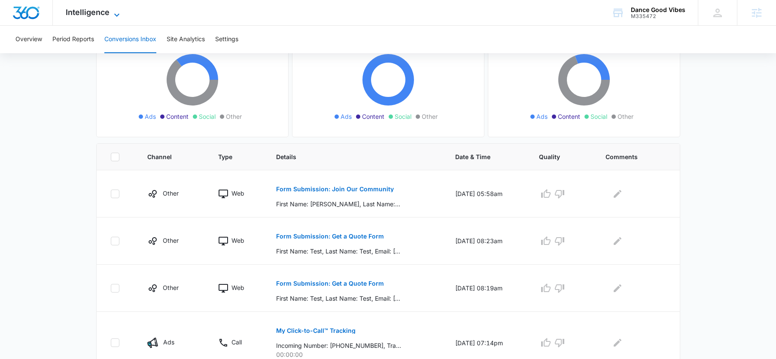
click at [115, 8] on div "Intelligence Apps Reputation Websites Forms CRM Email Social POS Content Ads In…" at bounding box center [94, 12] width 82 height 25
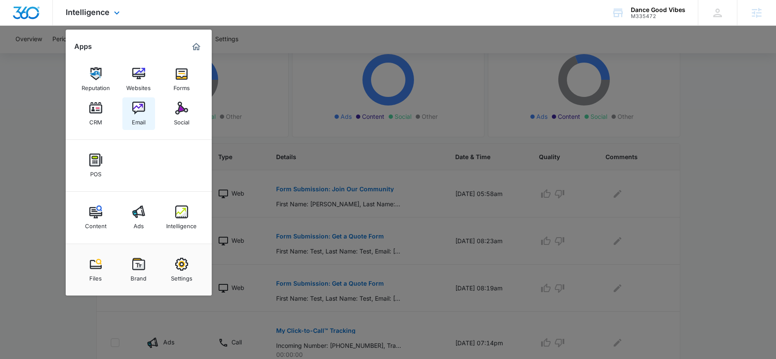
click at [150, 116] on link "Email" at bounding box center [138, 113] width 33 height 33
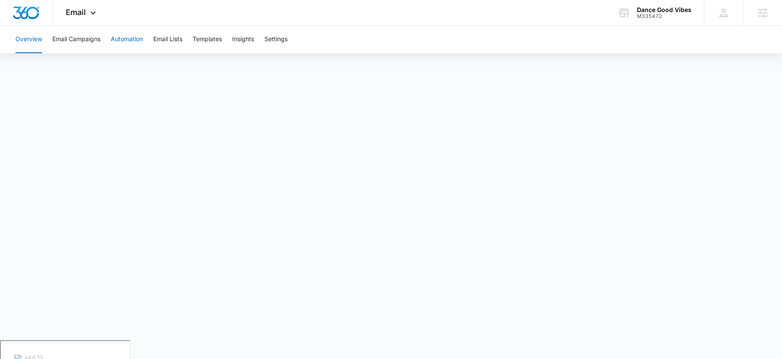
click at [140, 40] on button "Automation" at bounding box center [127, 39] width 32 height 27
click at [91, 16] on icon at bounding box center [93, 15] width 10 height 10
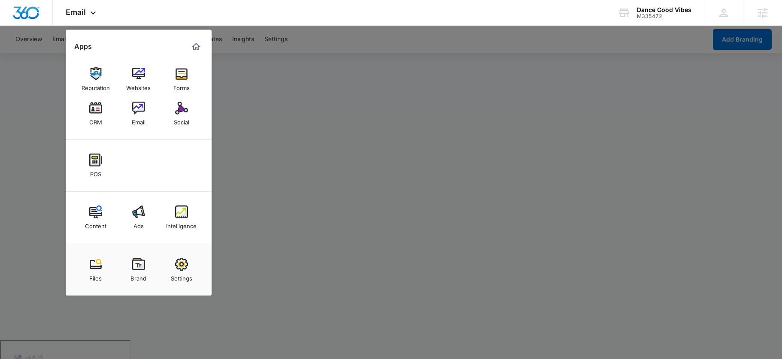
click at [359, 118] on div at bounding box center [391, 179] width 782 height 359
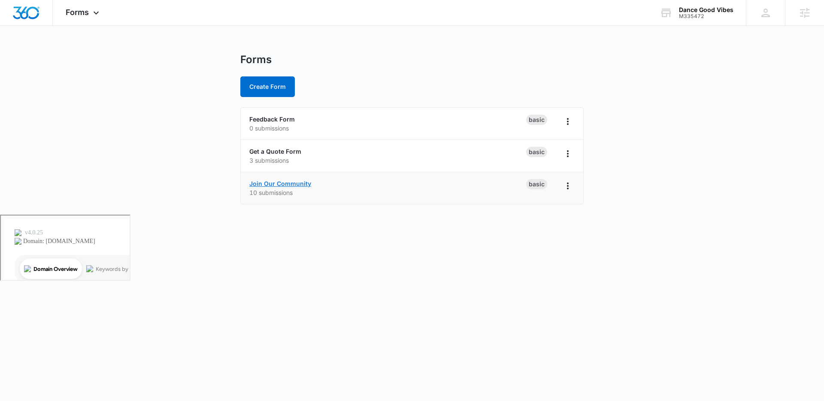
click at [291, 184] on link "Join Our Community" at bounding box center [280, 183] width 62 height 7
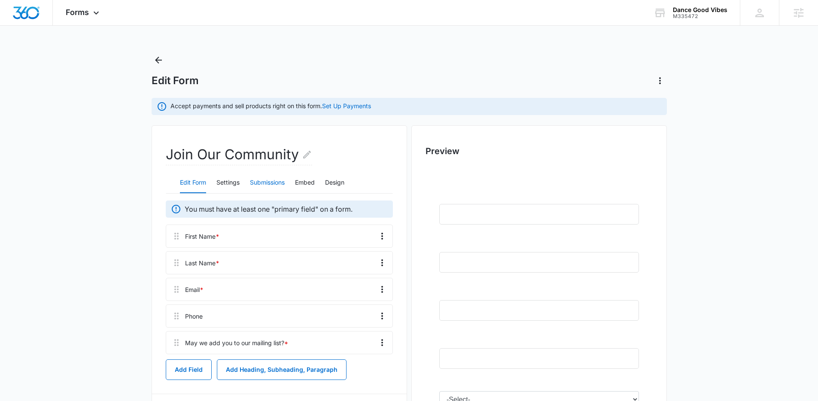
click at [272, 183] on button "Submissions" at bounding box center [267, 183] width 35 height 21
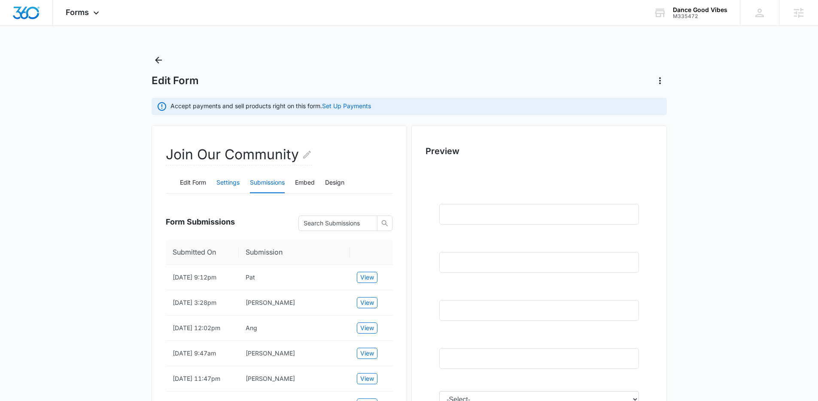
click at [235, 188] on button "Settings" at bounding box center [227, 183] width 23 height 21
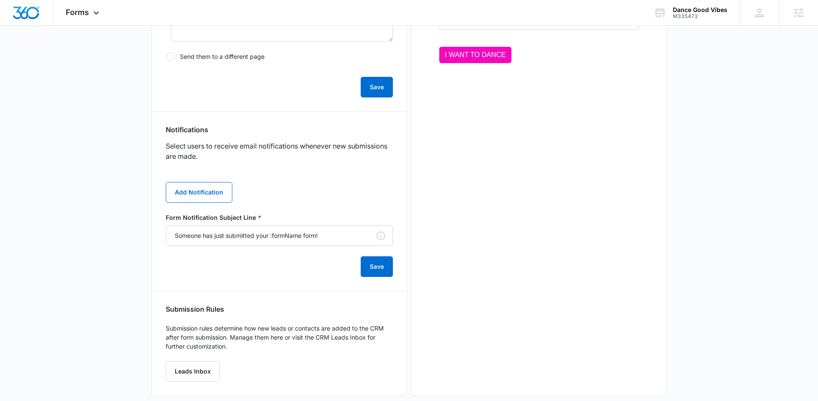
scroll to position [389, 0]
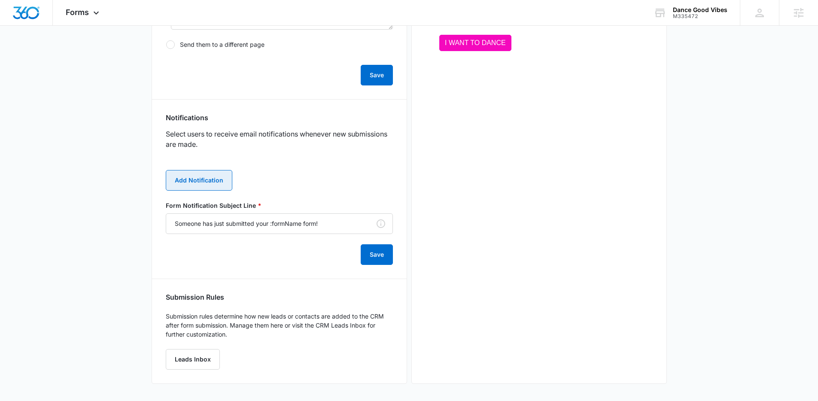
click at [216, 178] on button "Add Notification" at bounding box center [199, 180] width 67 height 21
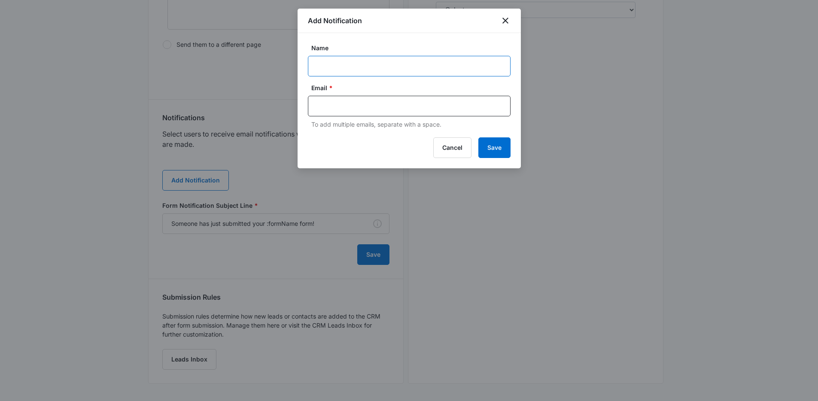
click at [429, 72] on input "Name" at bounding box center [409, 66] width 203 height 21
type input "[PERSON_NAME]"
click at [432, 116] on div at bounding box center [409, 106] width 203 height 21
click at [431, 112] on input "text" at bounding box center [410, 106] width 186 height 13
drag, startPoint x: 451, startPoint y: 103, endPoint x: 451, endPoint y: 88, distance: 15.5
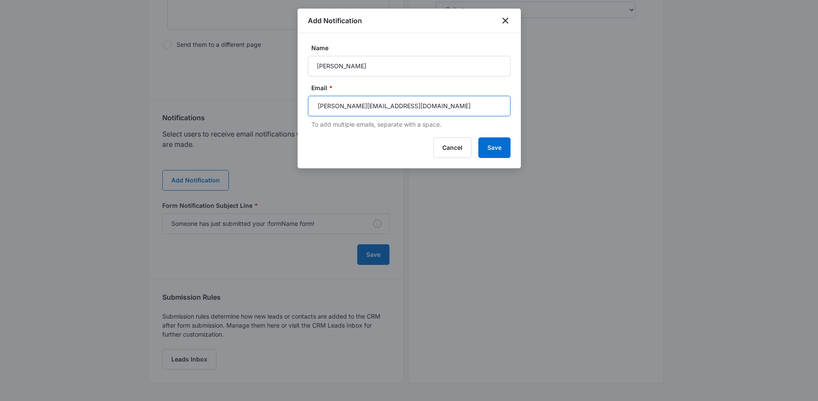
click at [451, 87] on div "Email * [PERSON_NAME][EMAIL_ADDRESS][DOMAIN_NAME] To add multiple emails, separ…" at bounding box center [409, 106] width 203 height 46
type input "[PERSON_NAME][EMAIL_ADDRESS][DOMAIN_NAME]"
click at [488, 137] on button "Save" at bounding box center [494, 147] width 32 height 21
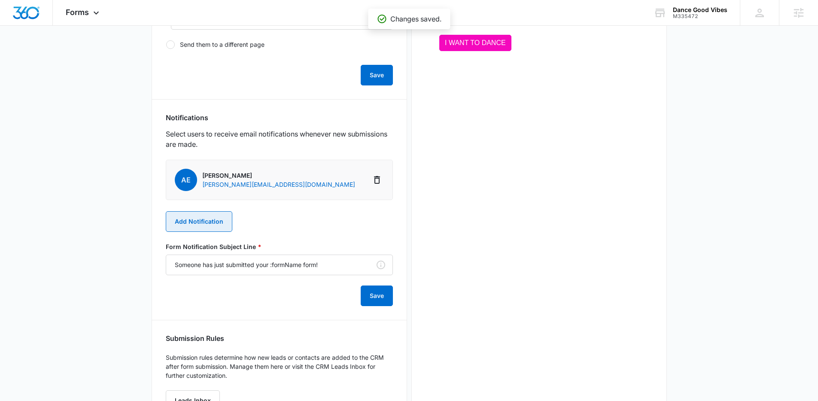
click at [220, 227] on button "Add Notification" at bounding box center [199, 221] width 67 height 21
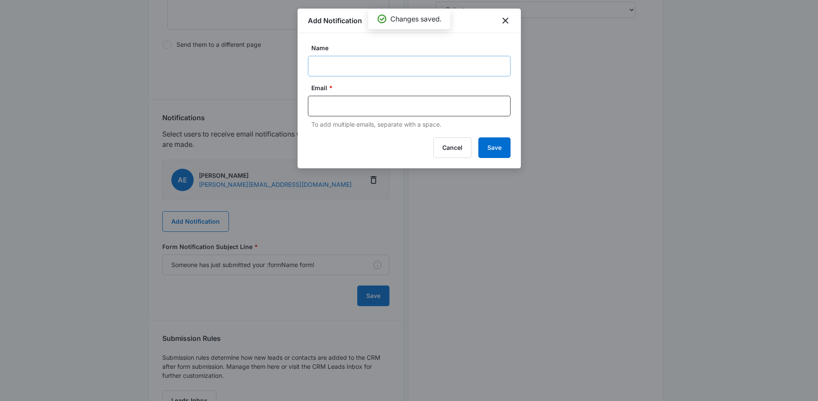
drag, startPoint x: 418, startPoint y: 79, endPoint x: 421, endPoint y: 71, distance: 7.9
click at [418, 79] on form "Name Email * To add multiple emails, separate with a space." at bounding box center [409, 85] width 203 height 85
click at [422, 69] on input "Name" at bounding box center [409, 66] width 203 height 21
type input "[PERSON_NAME]"
click at [410, 100] on input "text" at bounding box center [410, 106] width 186 height 13
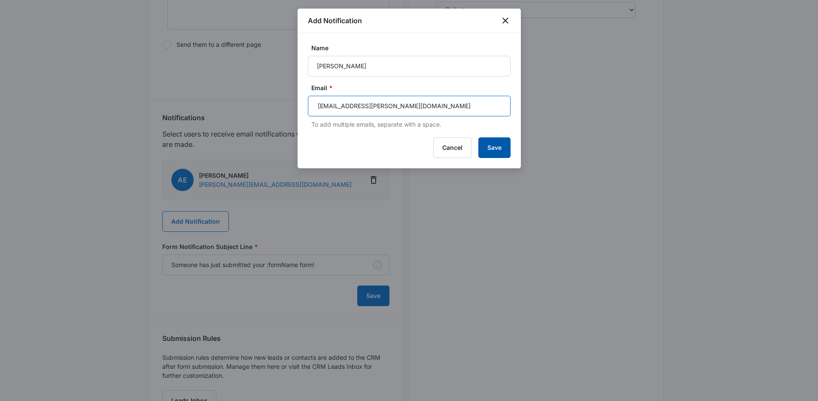
type input "[EMAIL_ADDRESS][PERSON_NAME][DOMAIN_NAME]"
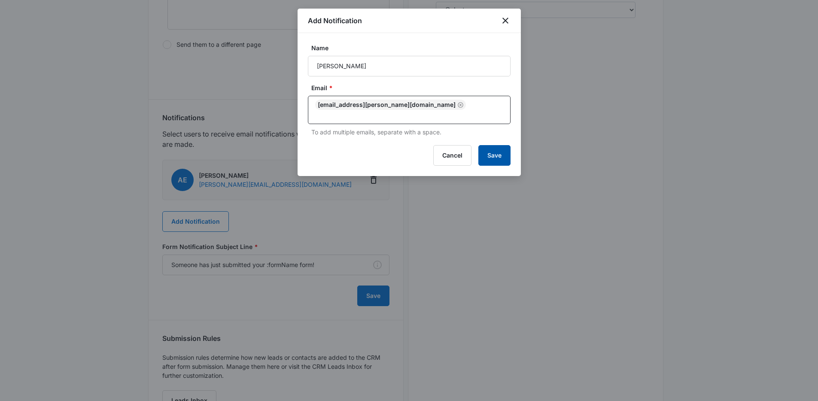
click at [496, 146] on button "Save" at bounding box center [494, 155] width 32 height 21
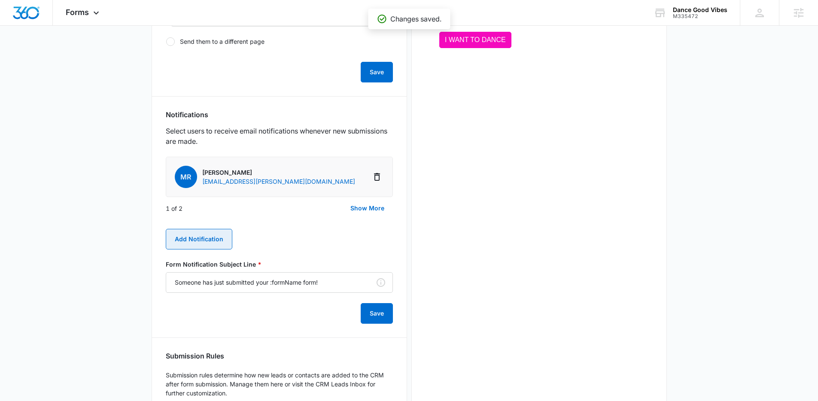
scroll to position [401, 0]
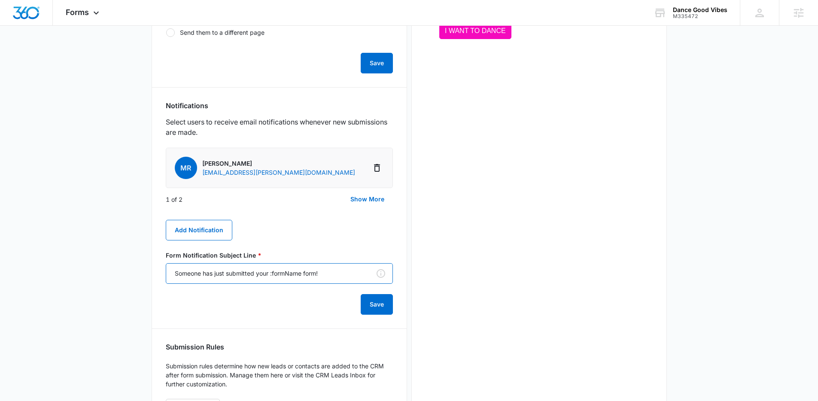
drag, startPoint x: 317, startPoint y: 272, endPoint x: 126, endPoint y: 275, distance: 191.1
click at [126, 275] on main "Edit Form Accept payments and sell products right on this form. Set Up Payments…" at bounding box center [409, 51] width 818 height 799
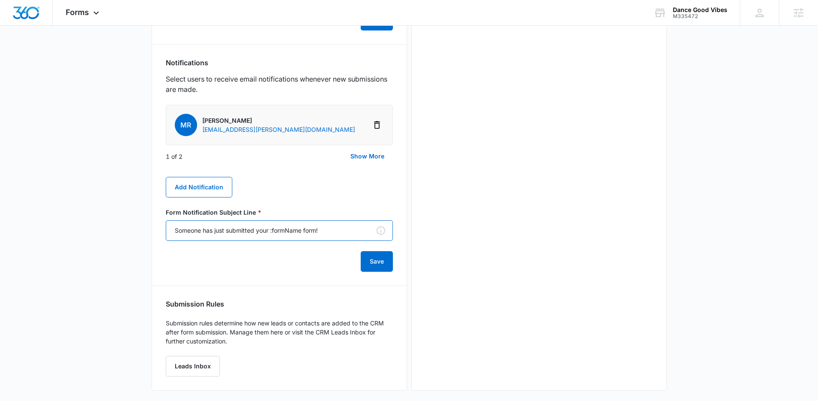
scroll to position [450, 0]
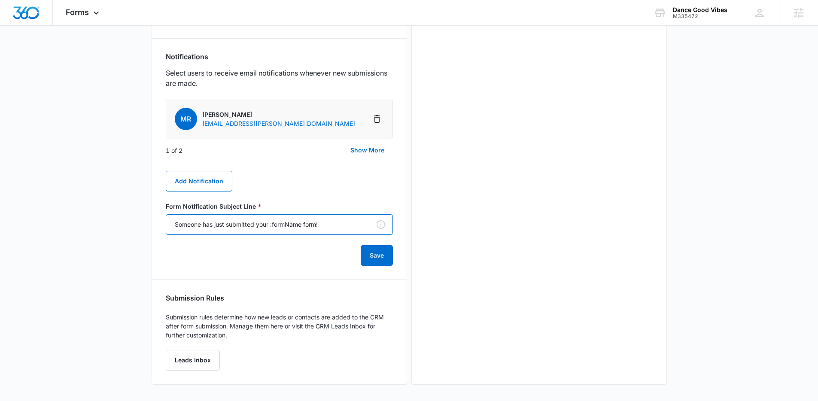
click at [341, 231] on input "Someone has just submitted your :formName form!" at bounding box center [279, 224] width 227 height 21
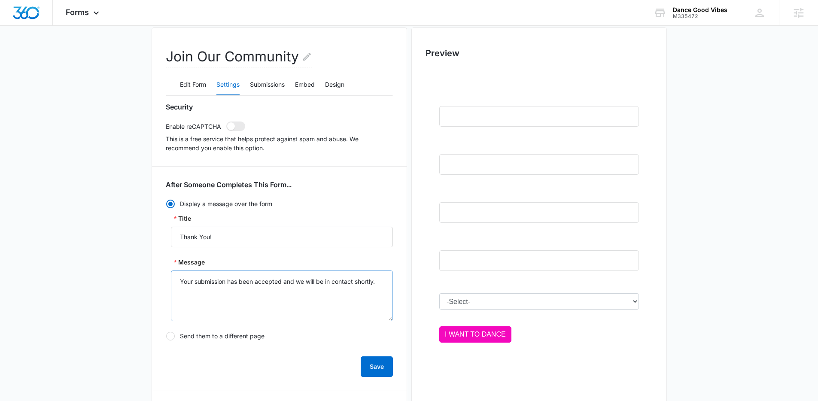
scroll to position [105, 0]
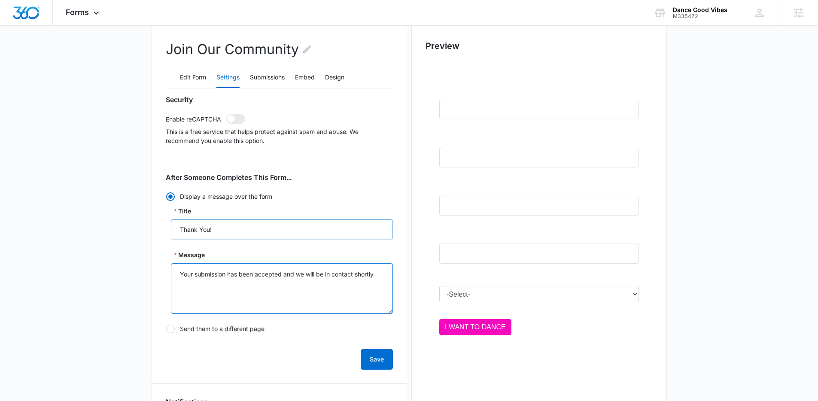
drag, startPoint x: 386, startPoint y: 275, endPoint x: 333, endPoint y: 232, distance: 68.3
click at [332, 232] on div "Title Thank You! Message Your submission has been accepted and we will be in co…" at bounding box center [279, 259] width 227 height 107
type textarea "T"
click at [200, 274] on textarea "Thanks for submitting the form!" at bounding box center [282, 288] width 222 height 51
drag, startPoint x: 276, startPoint y: 273, endPoint x: 198, endPoint y: 270, distance: 78.6
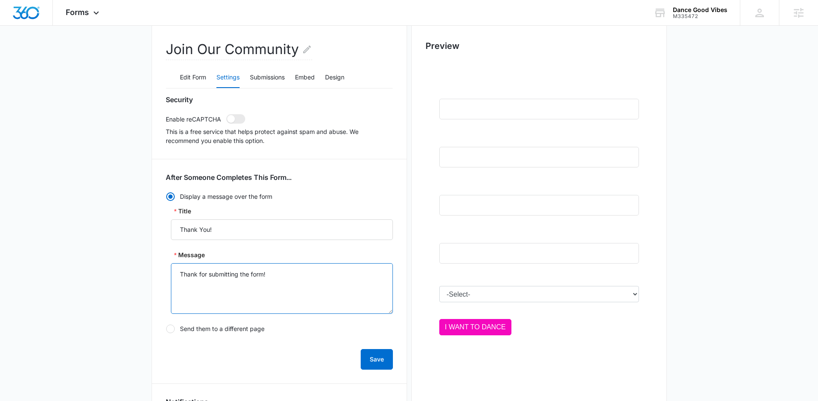
click at [198, 270] on textarea "Thank for submitting the form!" at bounding box center [282, 288] width 222 height 51
click at [299, 297] on textarea "Thanks for the vibes! We got you. We will" at bounding box center [282, 288] width 222 height 51
drag, startPoint x: 238, startPoint y: 274, endPoint x: 212, endPoint y: 272, distance: 26.3
click at [212, 272] on textarea "Thanks for the vibes! We got you. We will be in touch shortly." at bounding box center [282, 288] width 222 height 51
click at [296, 275] on textarea "Thanks for joining the tribe! We got you. We will be in touch shortly." at bounding box center [282, 288] width 222 height 51
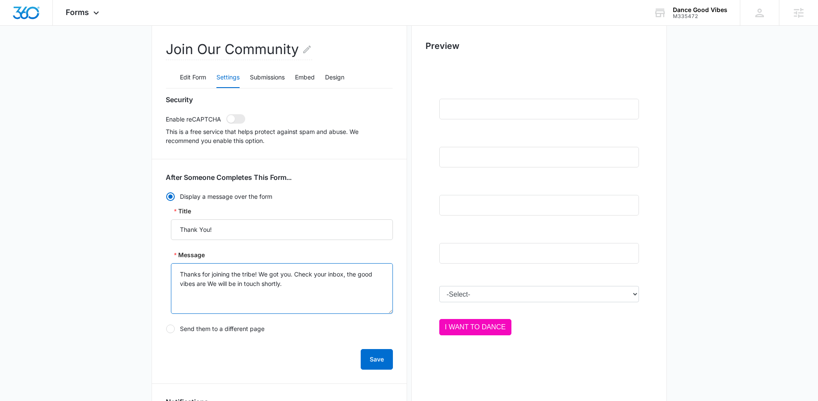
type textarea "Thanks for joining the tribe! We got you. Check your inbox, the good vibes are …"
click at [181, 275] on textarea "Check your inbox" at bounding box center [282, 288] width 222 height 51
click at [353, 273] on textarea "Thanks fCheck your inbox" at bounding box center [282, 288] width 222 height 51
paste textarea "or joining the Vibe Tribe! You’re officially one step closer to the best dance …"
click at [180, 283] on textarea "Thanks for joining the Vibe Tribe! You’re officially one step closer to the bes…" at bounding box center [282, 288] width 222 height 51
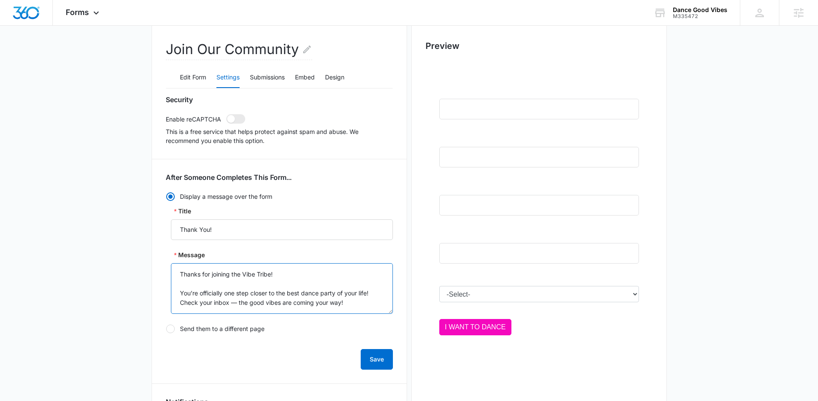
scroll to position [107, 0]
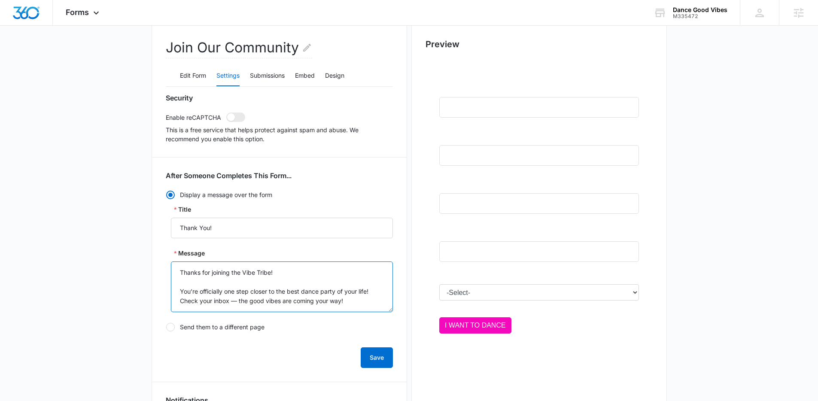
type textarea "Thanks for joining the Vibe Tribe! You’re officially one step closer to the bes…"
click at [373, 353] on button "Save" at bounding box center [377, 357] width 32 height 21
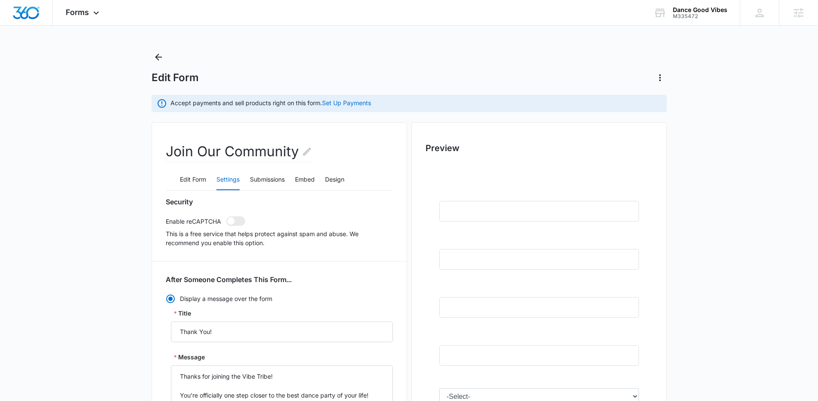
scroll to position [0, 0]
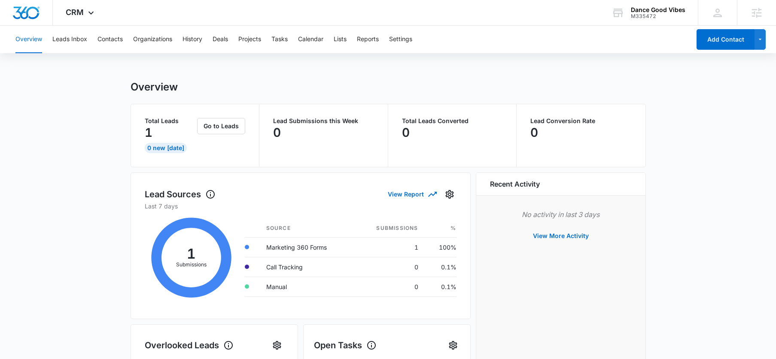
click at [352, 38] on div "Overview Leads Inbox Contacts Organizations History Deals Projects Tasks Calend…" at bounding box center [350, 39] width 680 height 27
click at [335, 40] on button "Lists" at bounding box center [340, 39] width 13 height 27
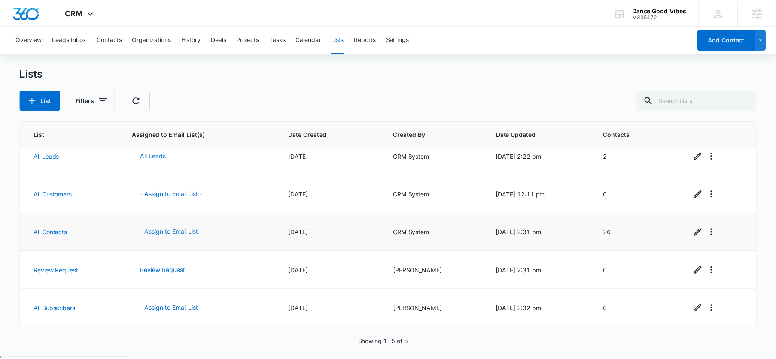
scroll to position [11, 0]
click at [45, 95] on button "List" at bounding box center [40, 100] width 41 height 21
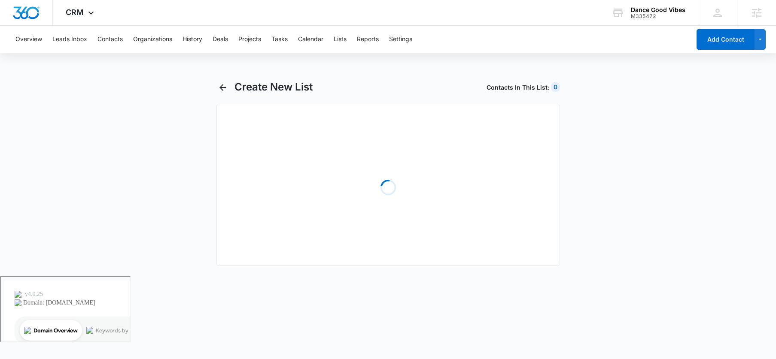
select select "31"
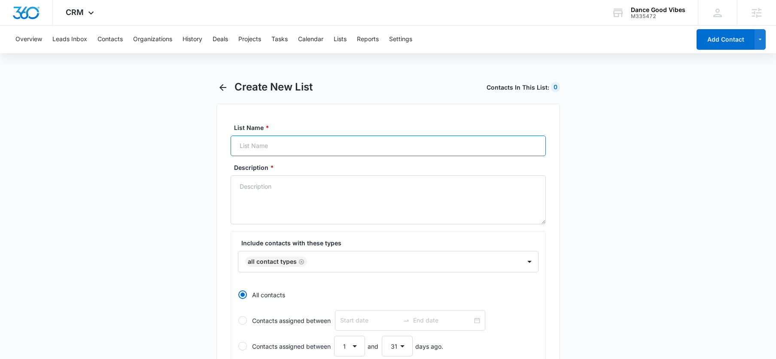
click at [352, 146] on input "List Name *" at bounding box center [388, 146] width 315 height 21
type input "Join Our Community"
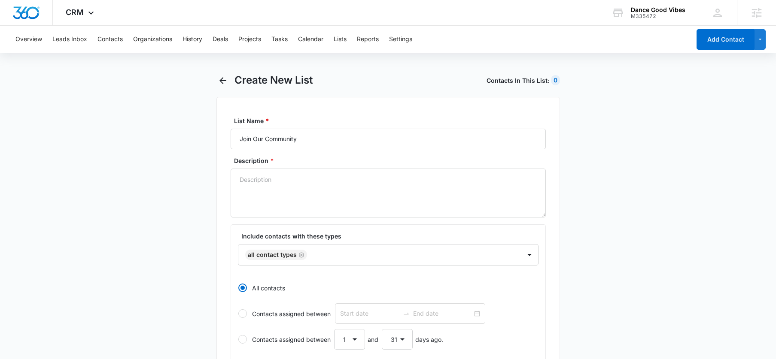
scroll to position [9, 0]
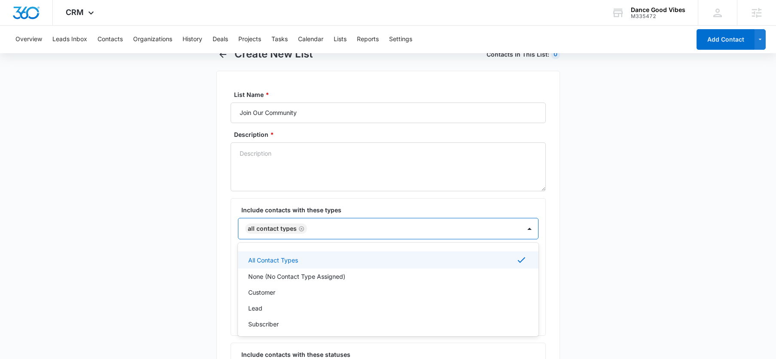
click at [421, 240] on div "All Contact Types, 1 of 6. 6 results available. Use Up and Down to choose optio…" at bounding box center [388, 228] width 301 height 21
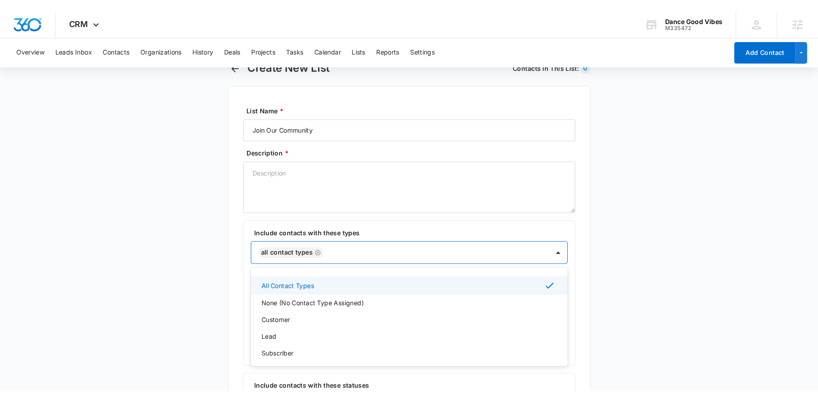
scroll to position [34, 0]
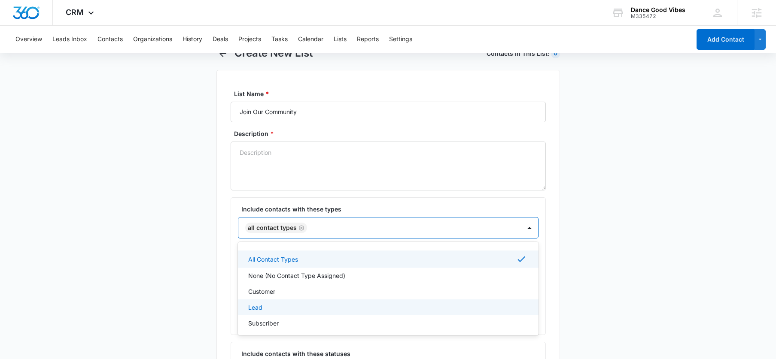
click at [308, 302] on div "Lead" at bounding box center [388, 308] width 301 height 16
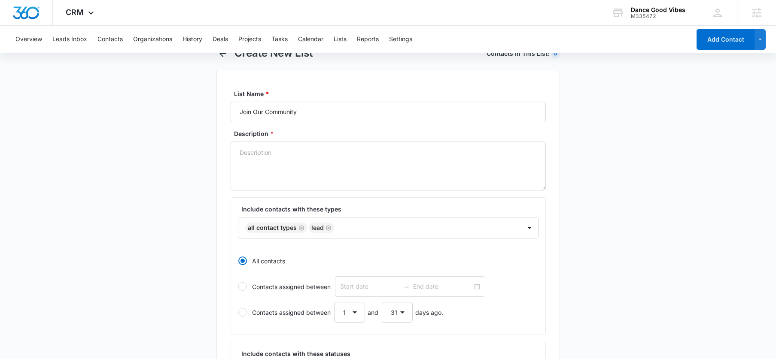
click at [652, 211] on main "Create New List Contacts In This List : 0 List Name * Join Our Community Descri…" at bounding box center [388, 348] width 776 height 602
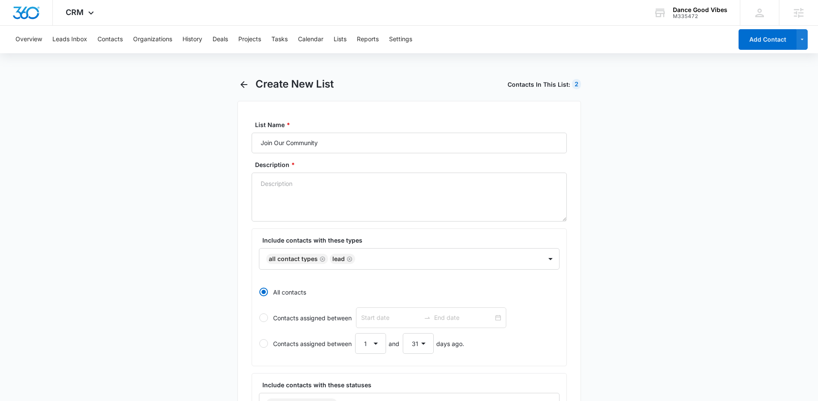
scroll to position [3, 0]
click at [82, 15] on span "CRM" at bounding box center [75, 12] width 18 height 9
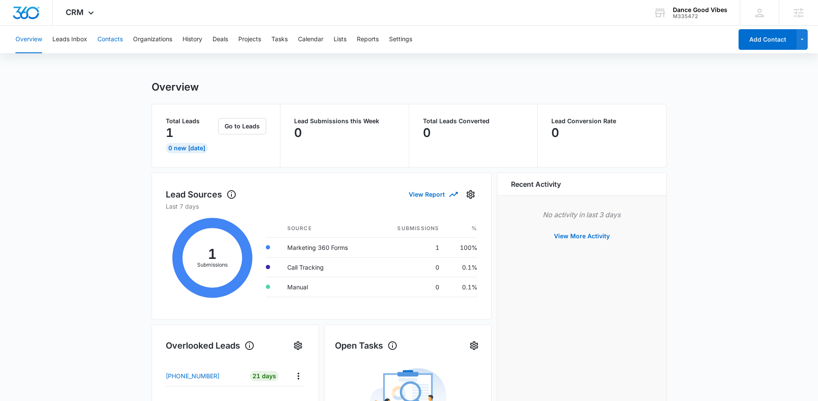
click at [114, 42] on button "Contacts" at bounding box center [109, 39] width 25 height 27
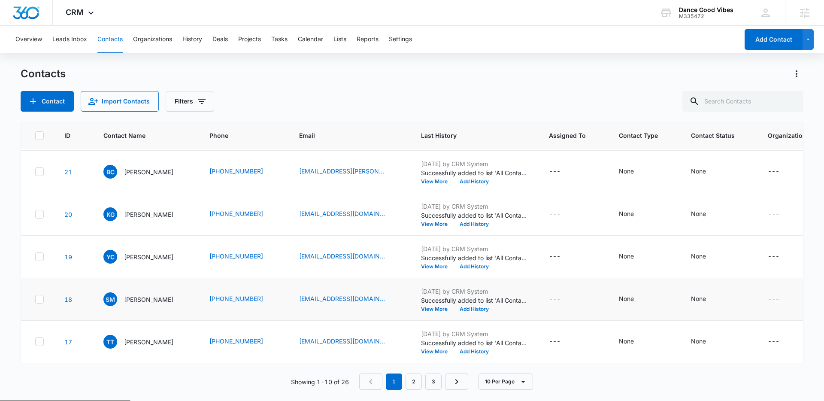
scroll to position [217, 0]
click at [420, 382] on link "2" at bounding box center [414, 381] width 16 height 16
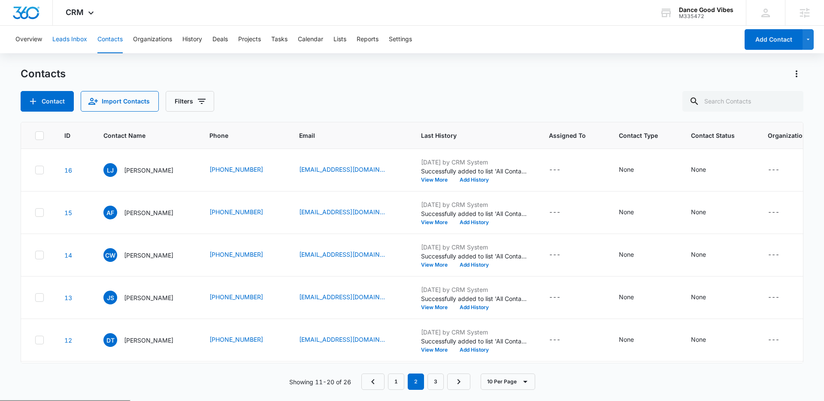
click at [60, 47] on button "Leads Inbox" at bounding box center [69, 39] width 35 height 27
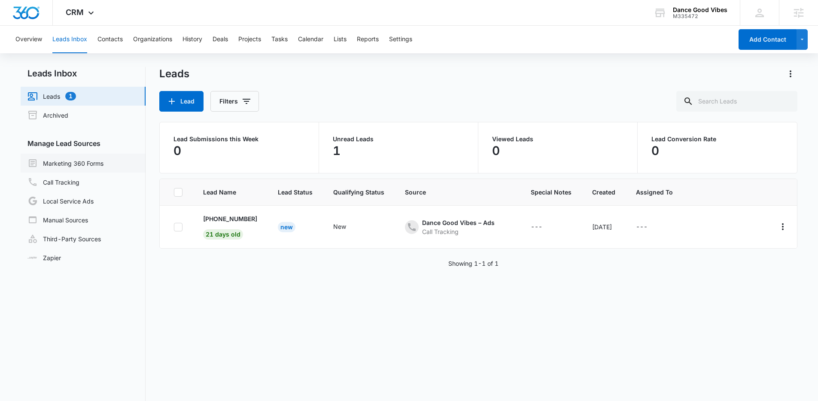
click at [96, 165] on link "Marketing 360 Forms" at bounding box center [65, 163] width 76 height 10
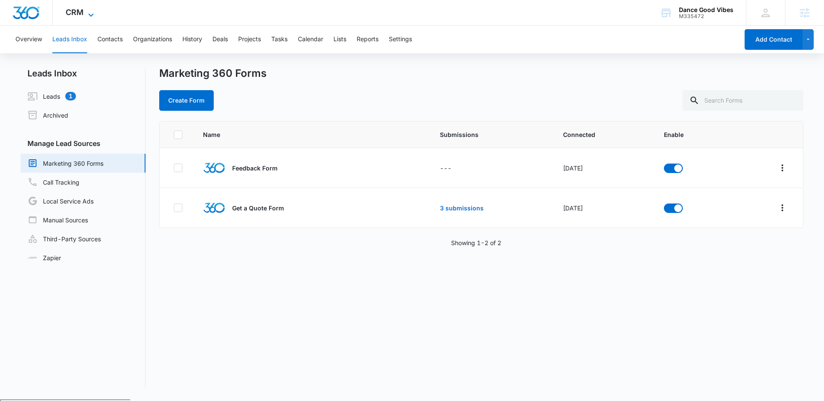
click at [91, 8] on div "CRM Apps Reputation Websites Forms CRM Email Social POS Content Ads Intelligenc…" at bounding box center [81, 12] width 56 height 25
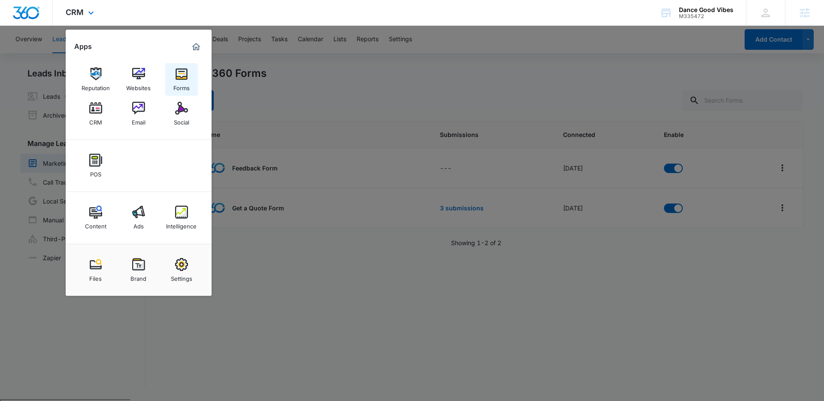
click at [176, 73] on img at bounding box center [181, 73] width 13 height 13
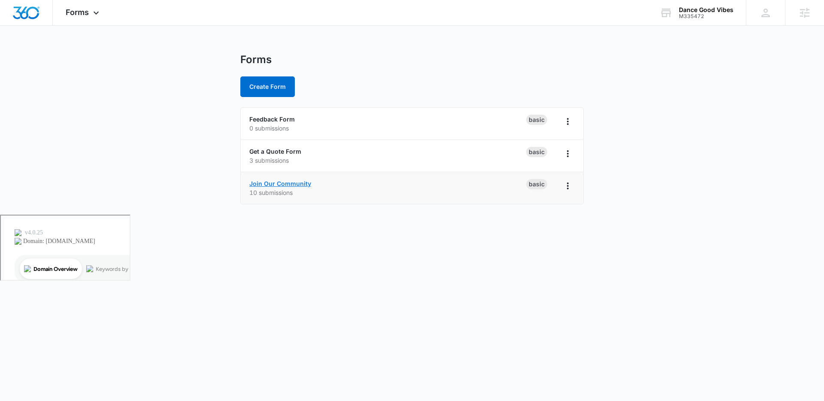
click at [286, 186] on link "Join Our Community" at bounding box center [280, 183] width 62 height 7
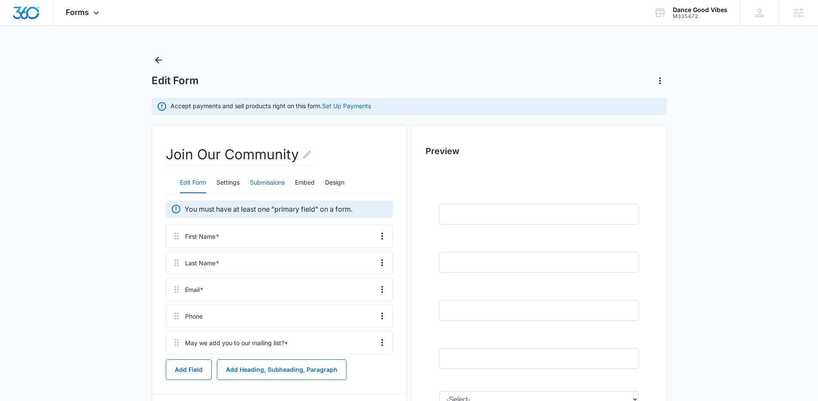
click at [268, 186] on button "Submissions" at bounding box center [267, 183] width 35 height 21
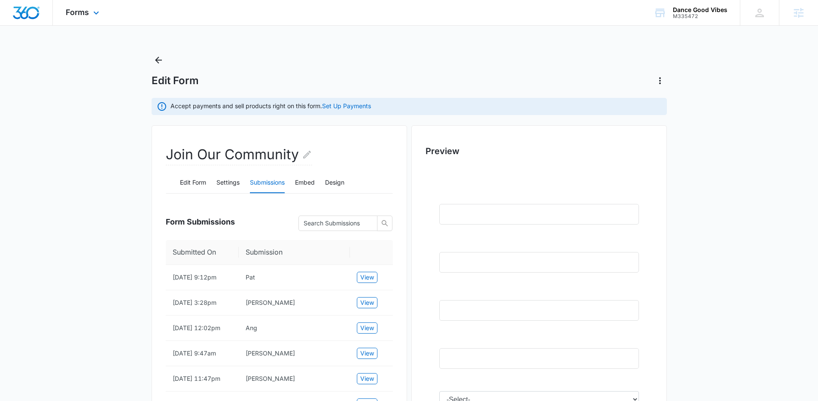
click at [103, 6] on div "Forms Apps Reputation Websites Forms CRM Email Social POS Content Ads Intellige…" at bounding box center [83, 12] width 61 height 25
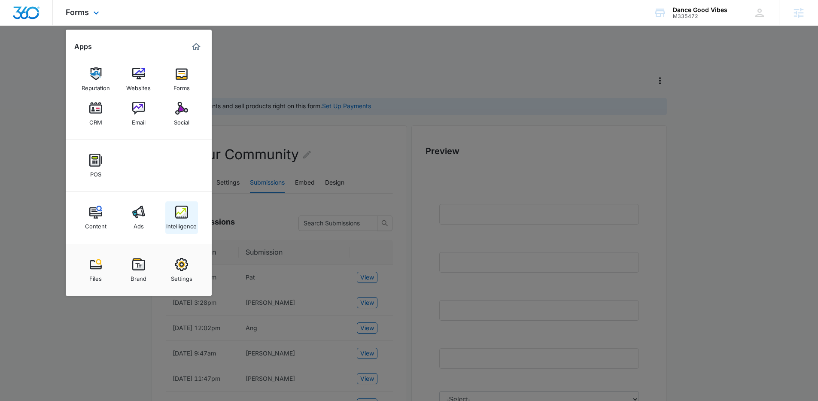
click at [189, 216] on link "Intelligence" at bounding box center [181, 217] width 33 height 33
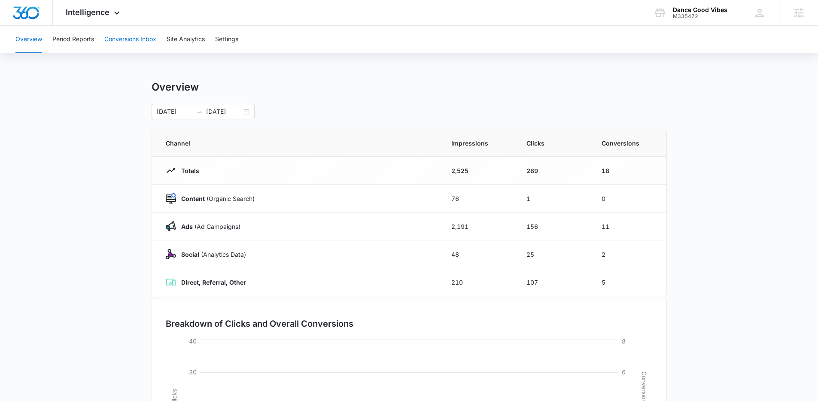
click at [123, 40] on button "Conversions Inbox" at bounding box center [130, 39] width 52 height 27
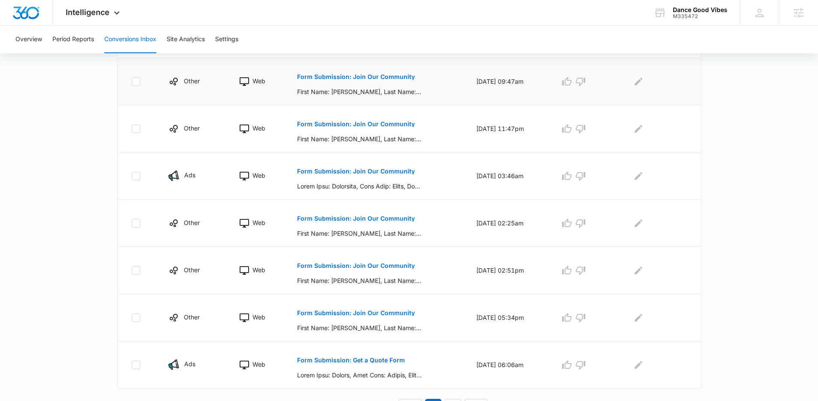
scroll to position [355, 0]
